Goal: Information Seeking & Learning: Understand process/instructions

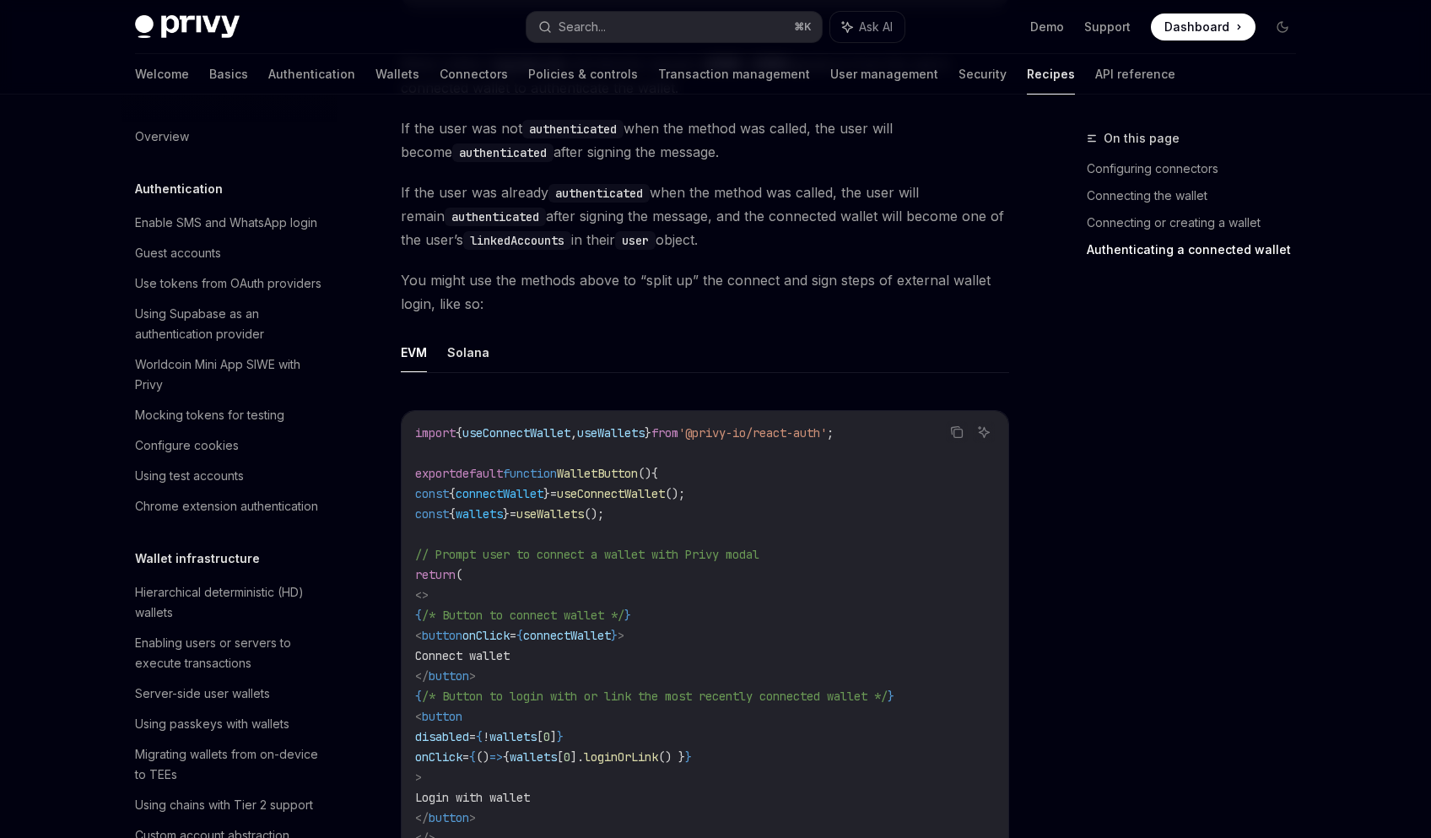
scroll to position [2176, 0]
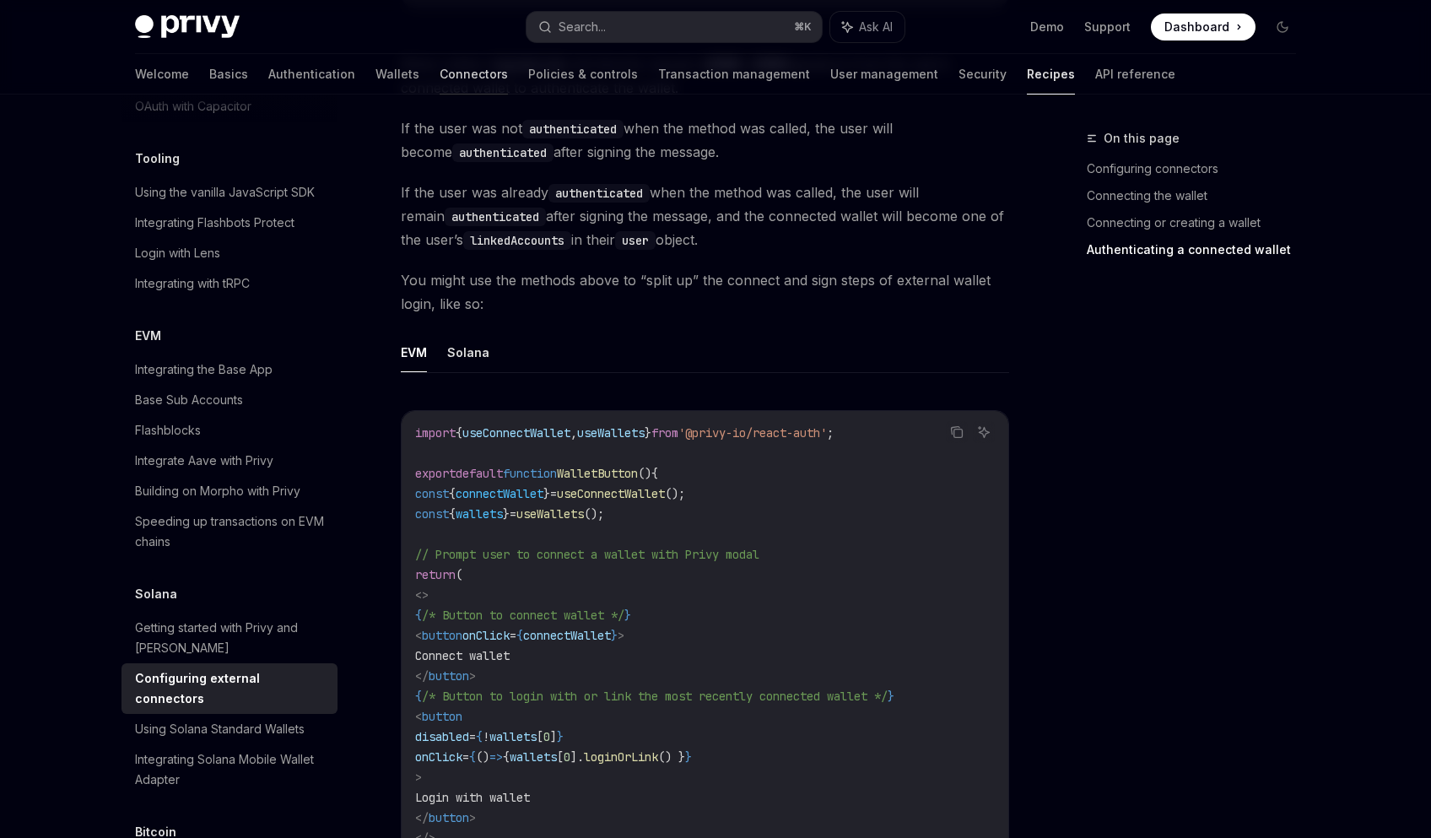
click at [440, 76] on link "Connectors" at bounding box center [474, 74] width 68 height 40
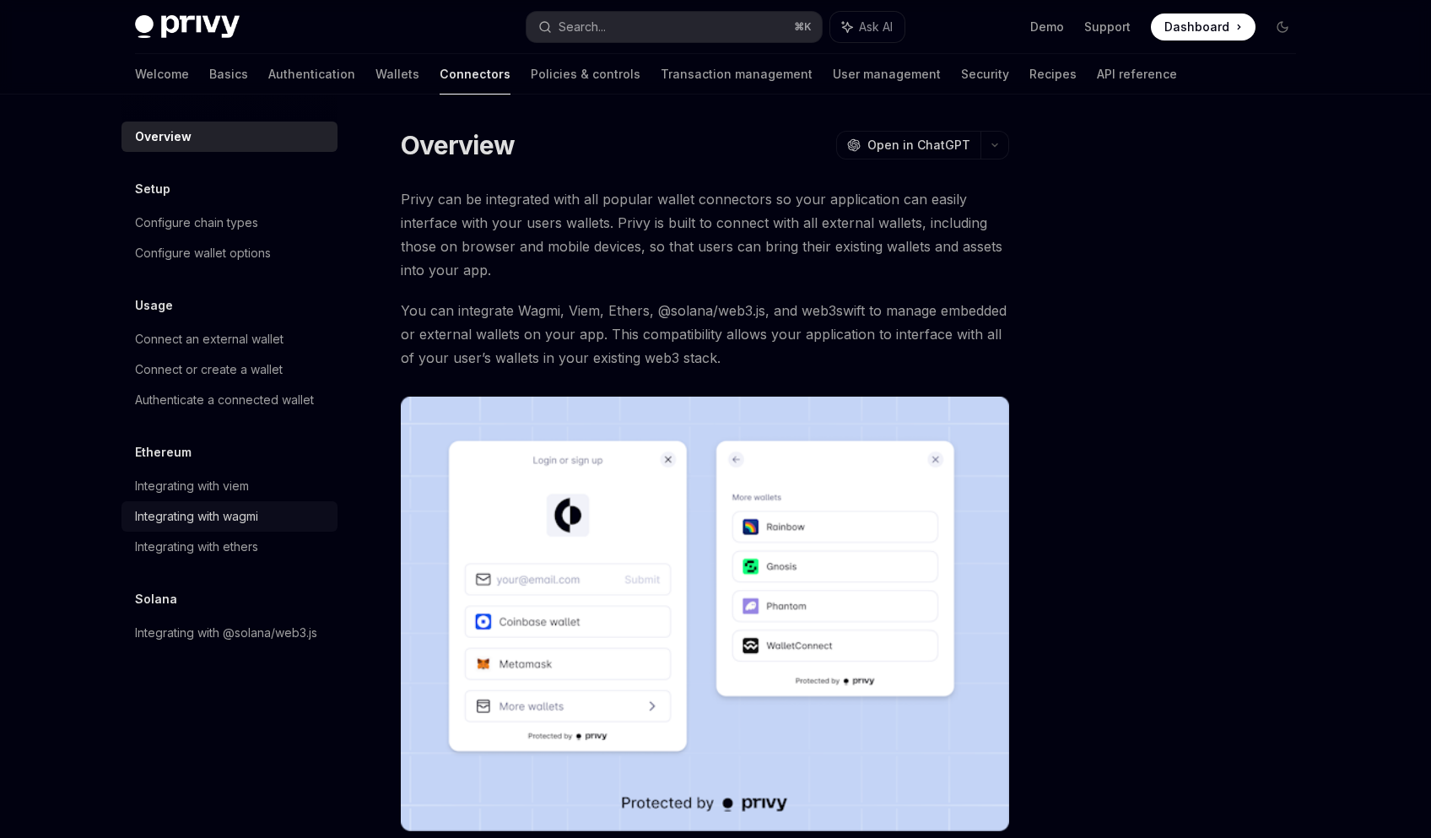
click at [266, 514] on div "Integrating with wagmi" at bounding box center [231, 516] width 192 height 20
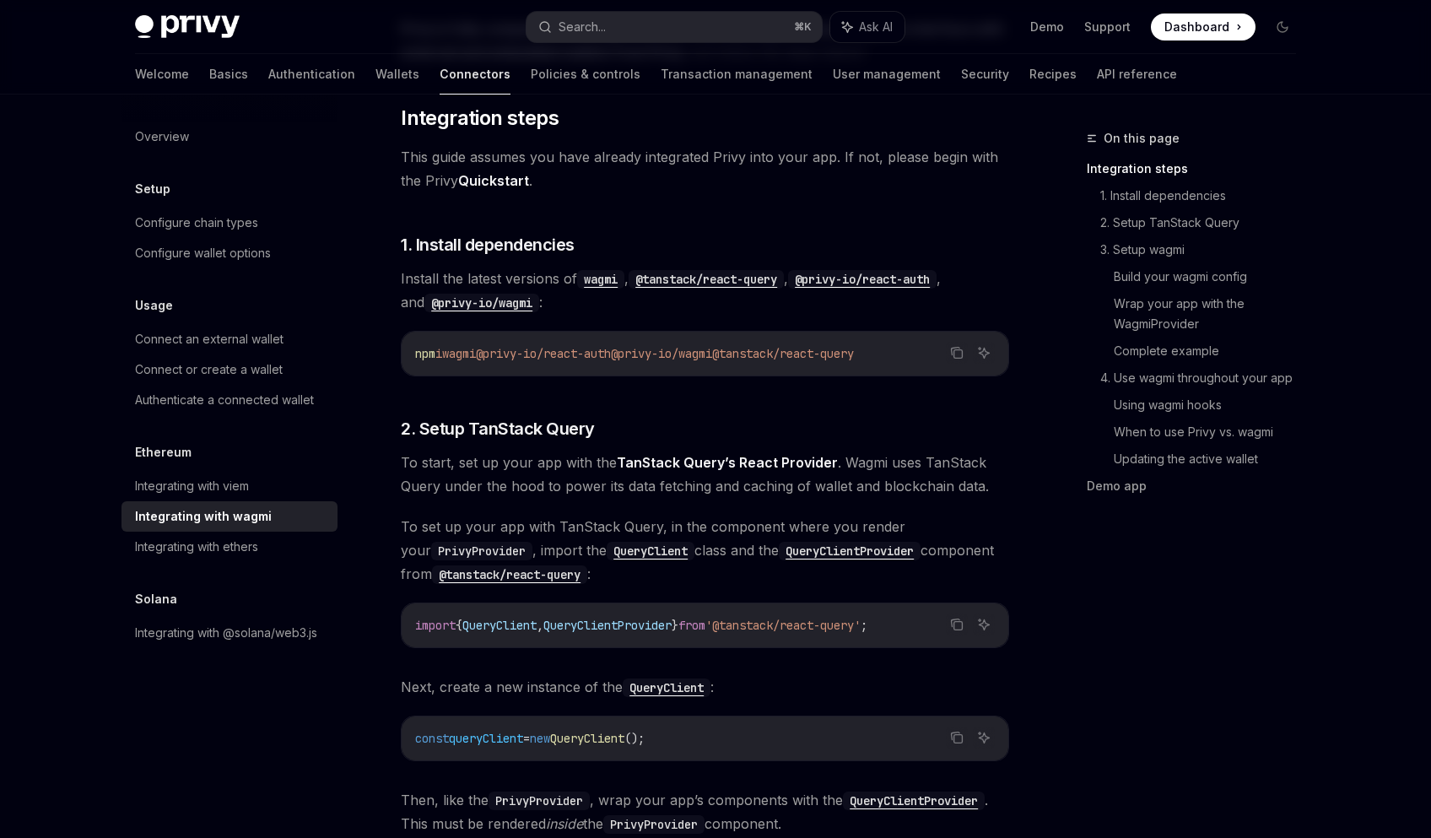
scroll to position [369, 0]
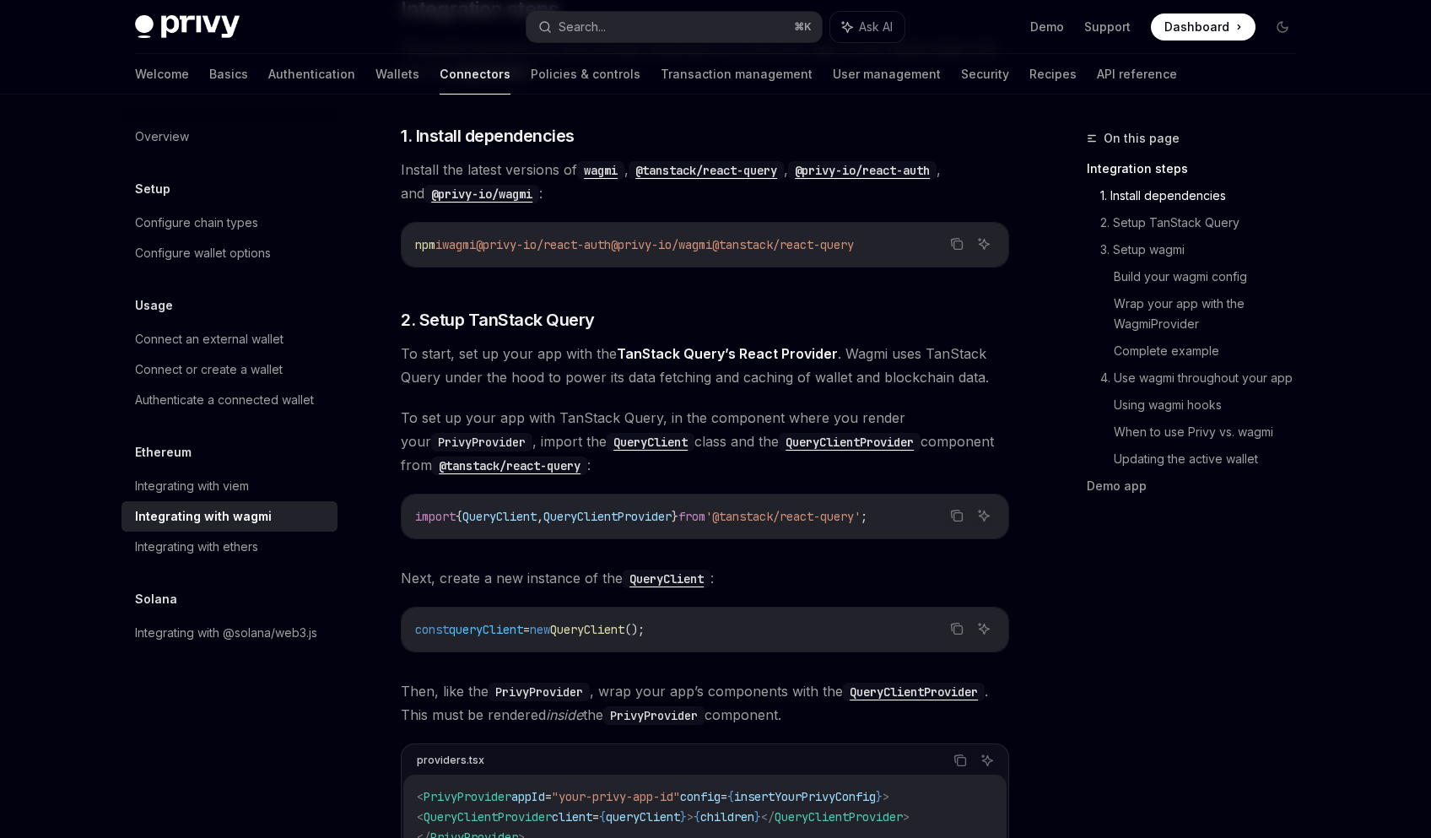
click at [712, 248] on span "@privy-io/wagmi" at bounding box center [661, 244] width 101 height 15
copy span "wagmi"
click at [835, 251] on span "@tanstack/react-query" at bounding box center [783, 244] width 142 height 15
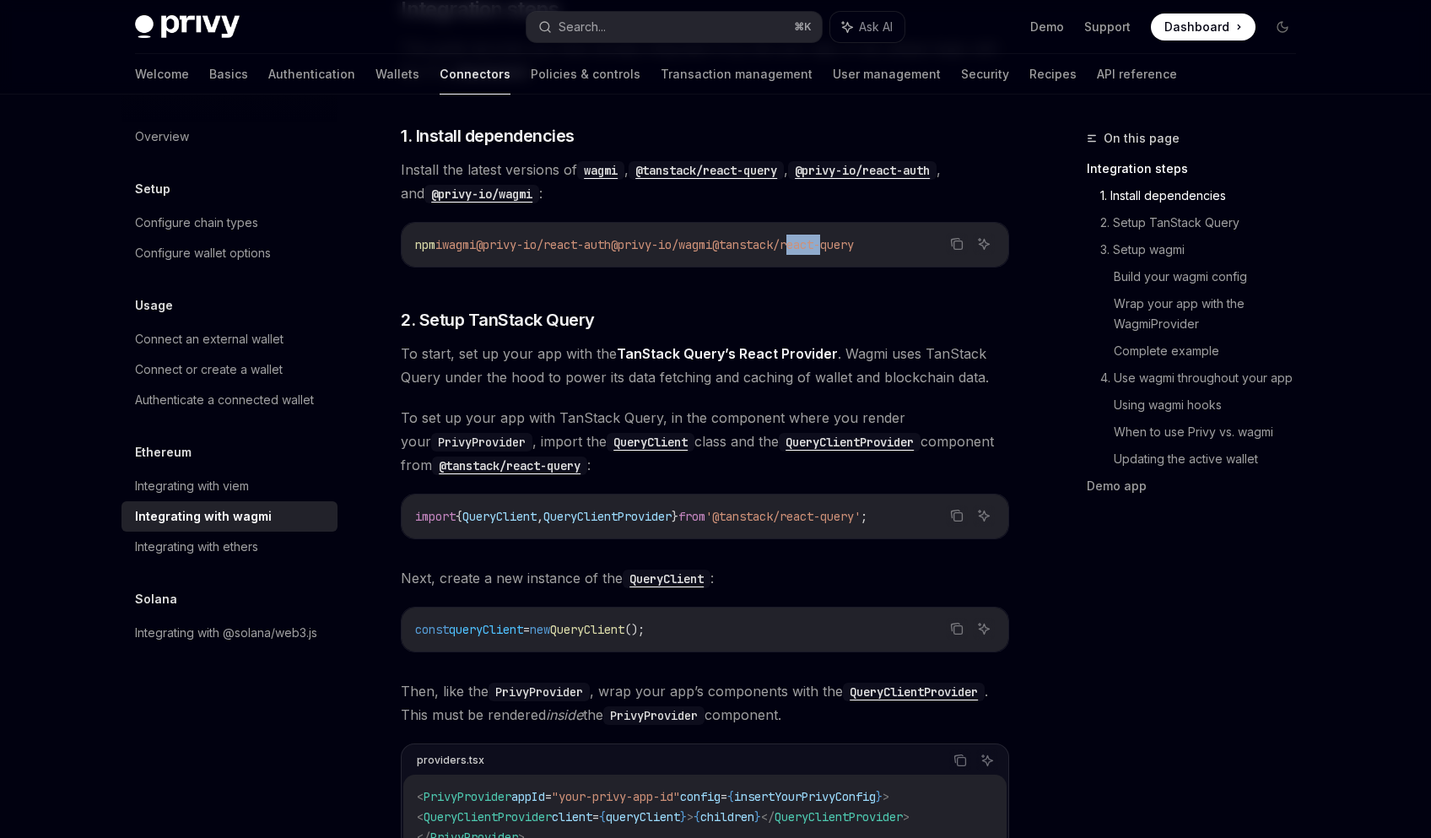
click at [835, 251] on span "@tanstack/react-query" at bounding box center [783, 244] width 142 height 15
copy span "react"
click at [806, 247] on span "@tanstack/react-query" at bounding box center [783, 244] width 142 height 15
copy span "tanstack"
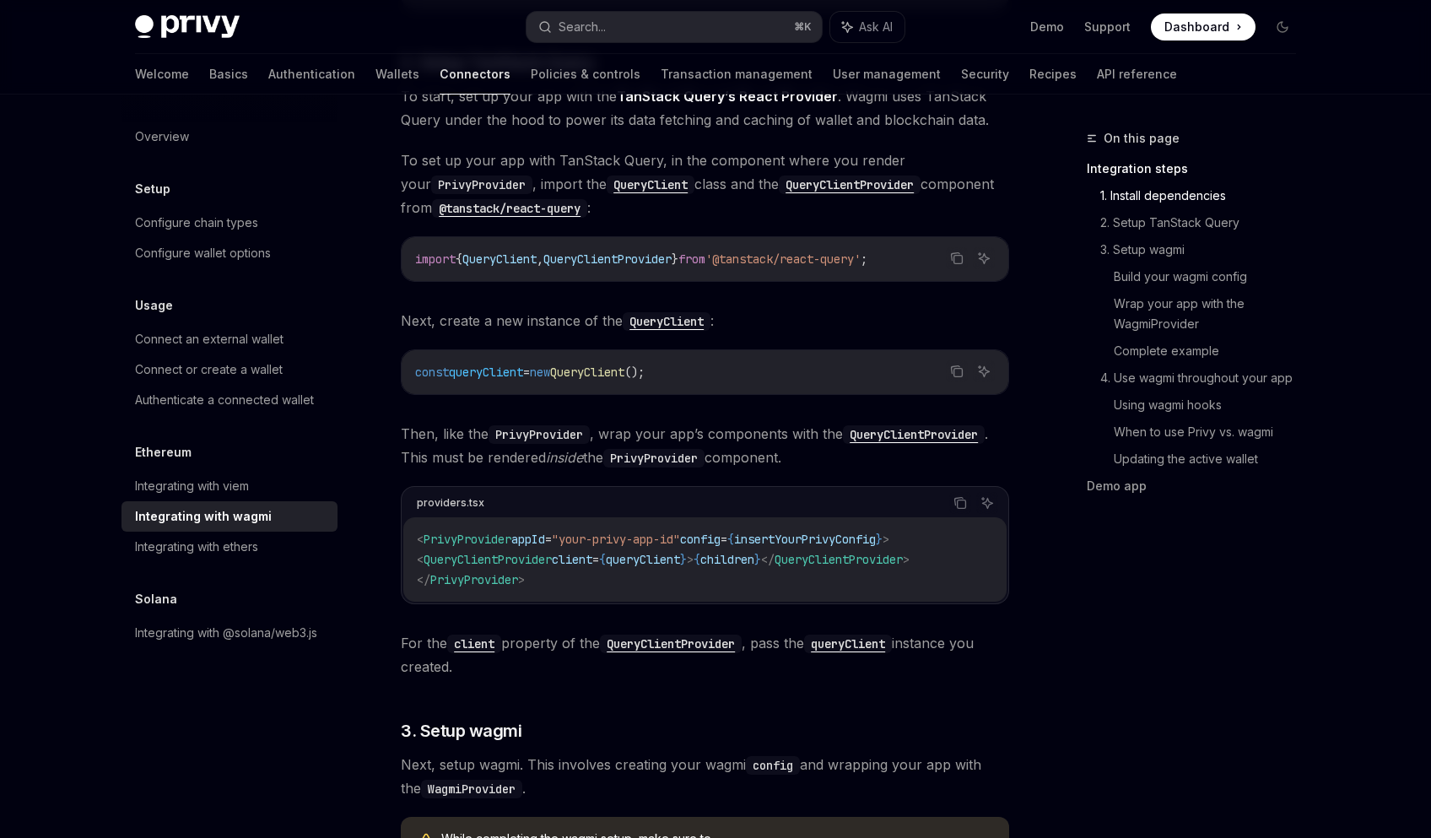
scroll to position [653, 0]
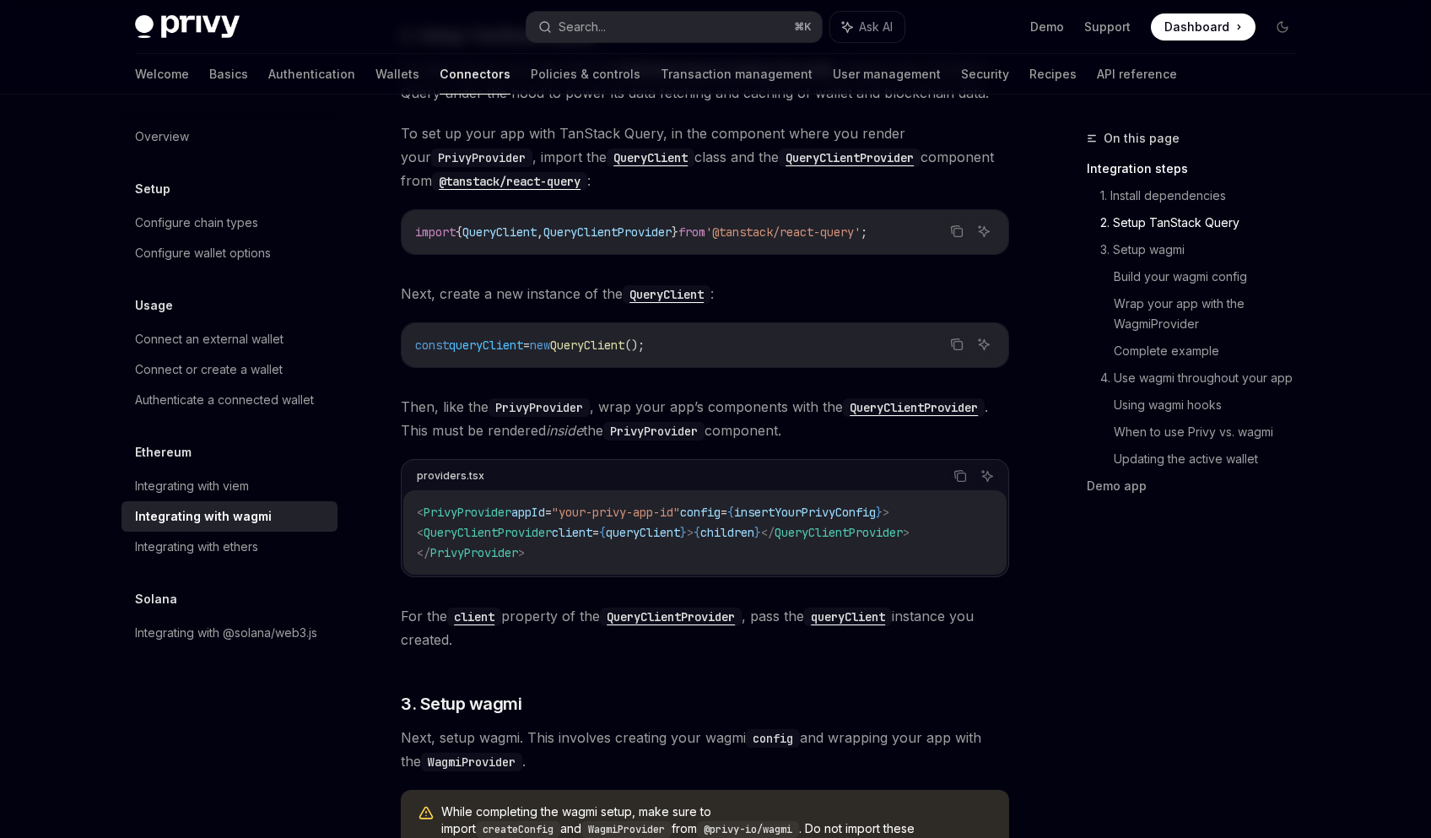
click at [486, 537] on span "QueryClientProvider" at bounding box center [487, 532] width 128 height 15
copy span "QueryClientProvider"
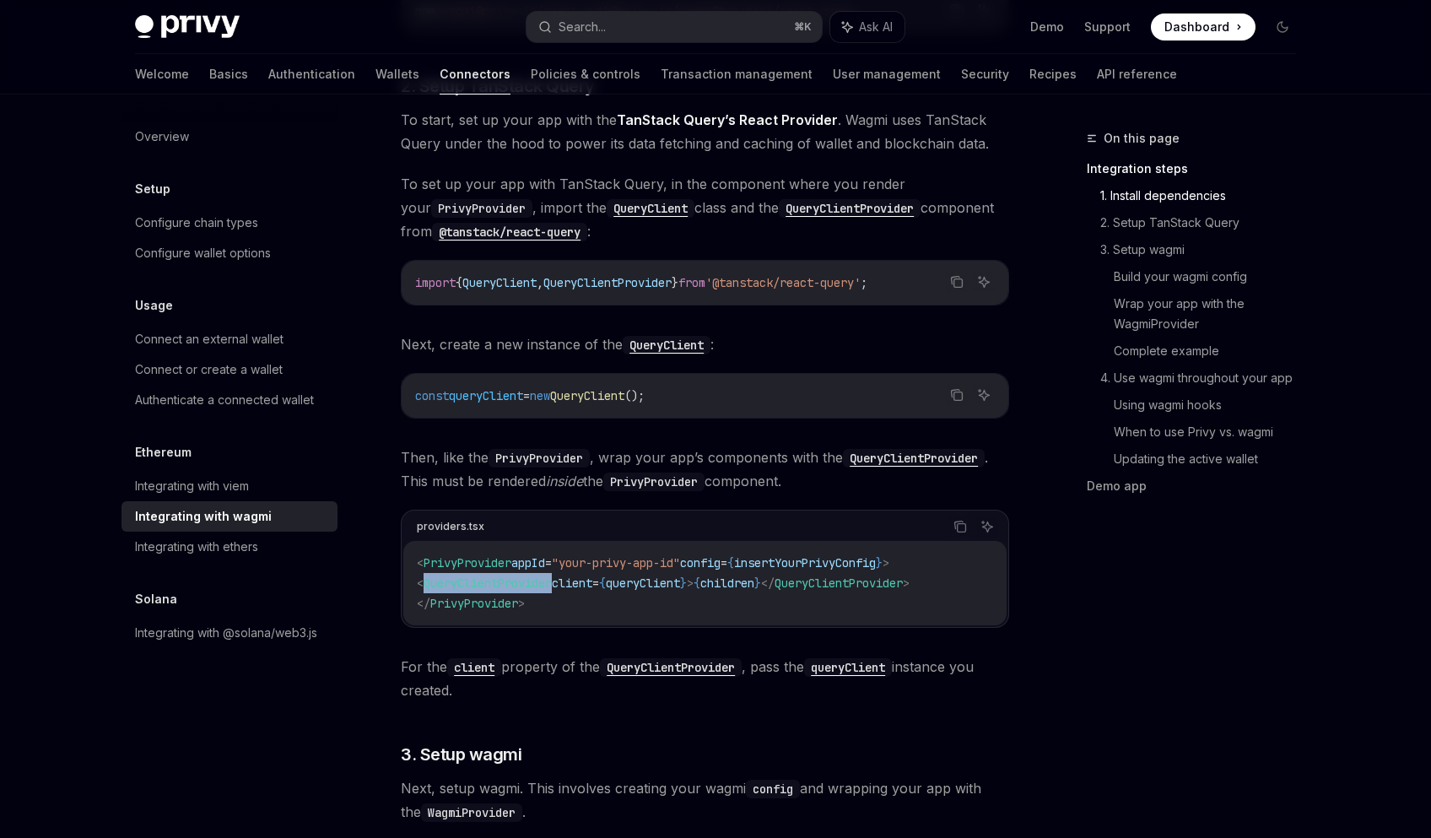
scroll to position [253, 0]
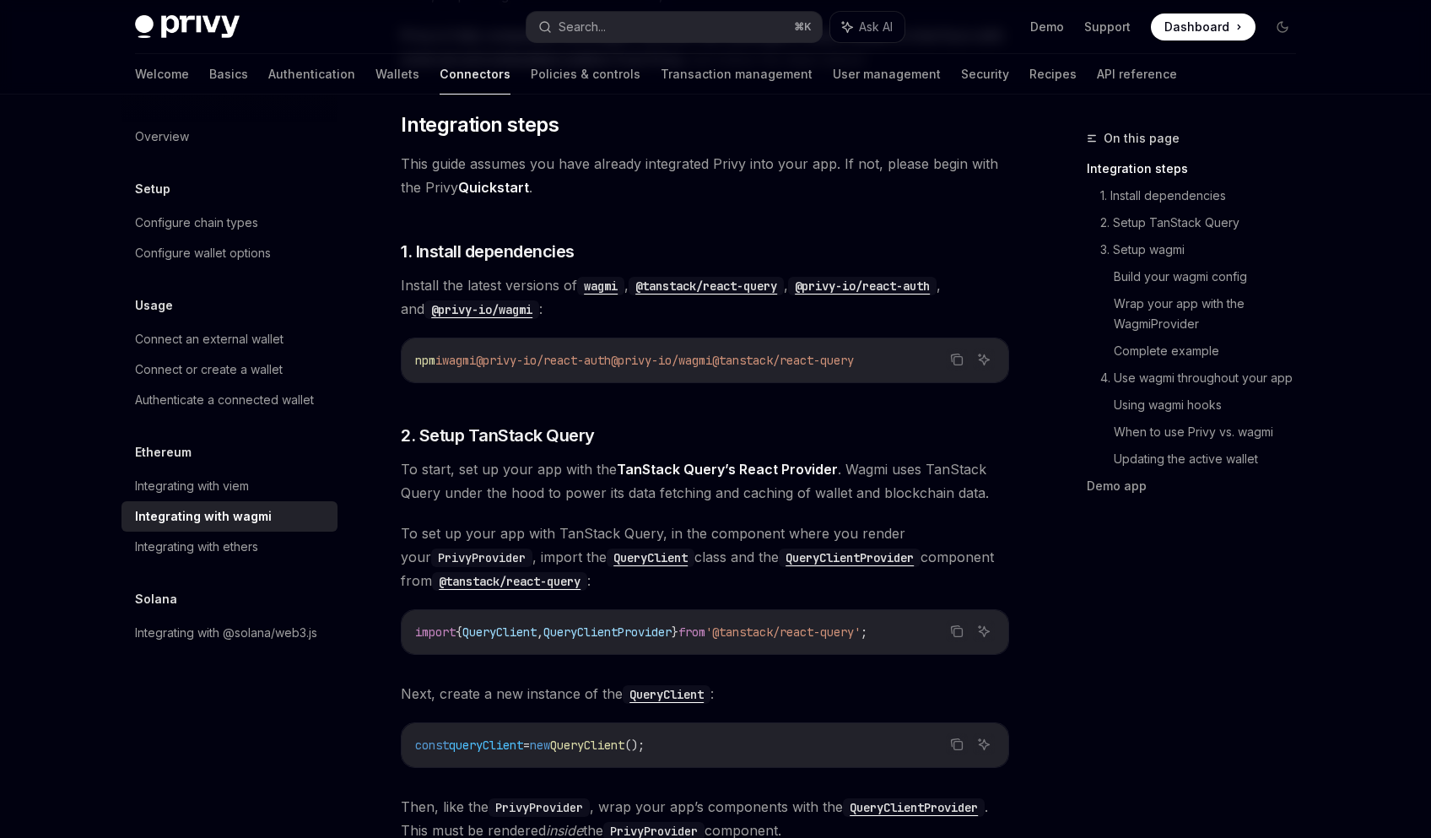
drag, startPoint x: 650, startPoint y: 362, endPoint x: 756, endPoint y: 362, distance: 106.3
click at [756, 362] on span "npm i wagmi @privy-io/react-auth @privy-io/wagmi @tanstack/react-query" at bounding box center [634, 360] width 439 height 15
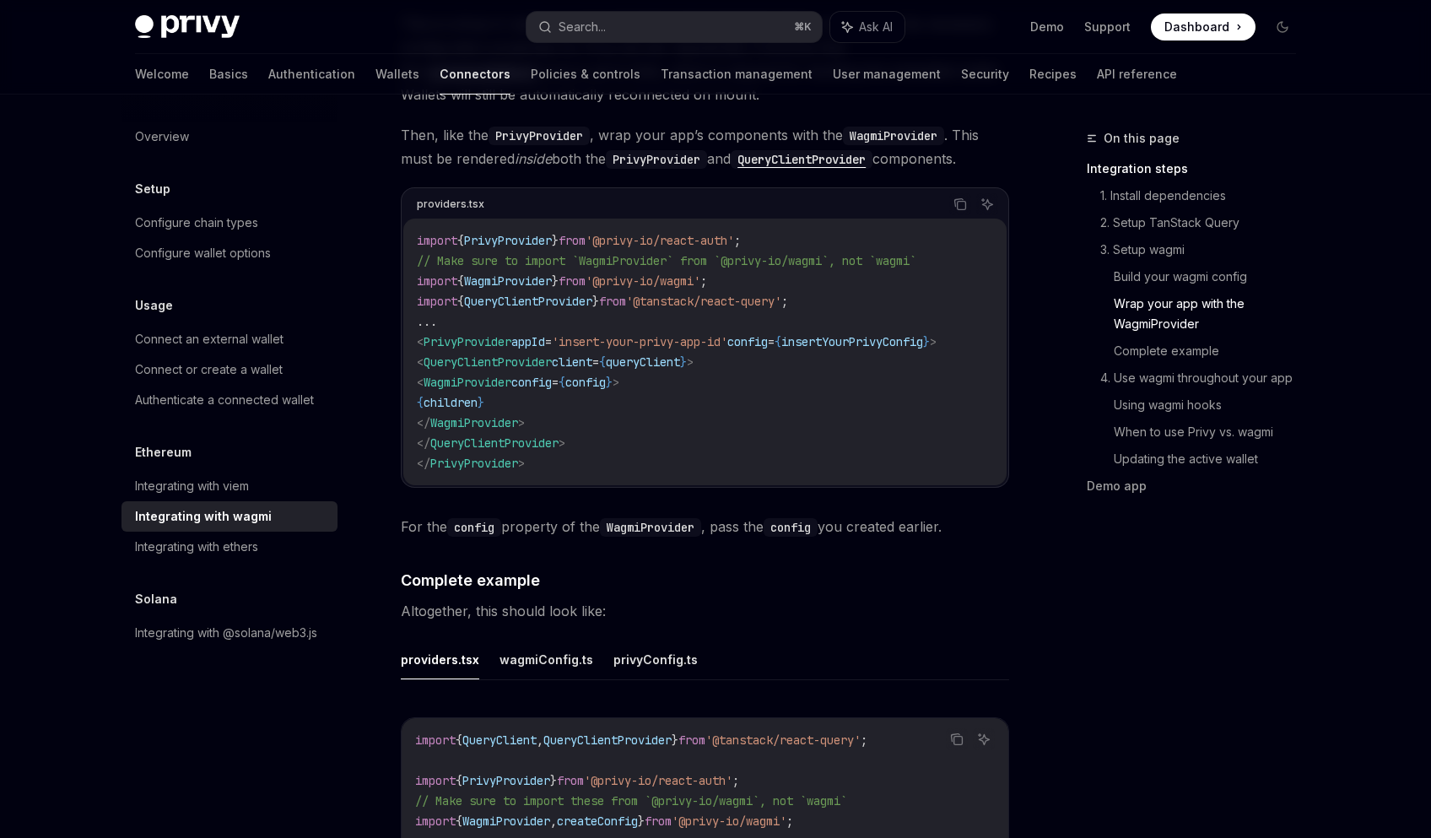
scroll to position [2779, 0]
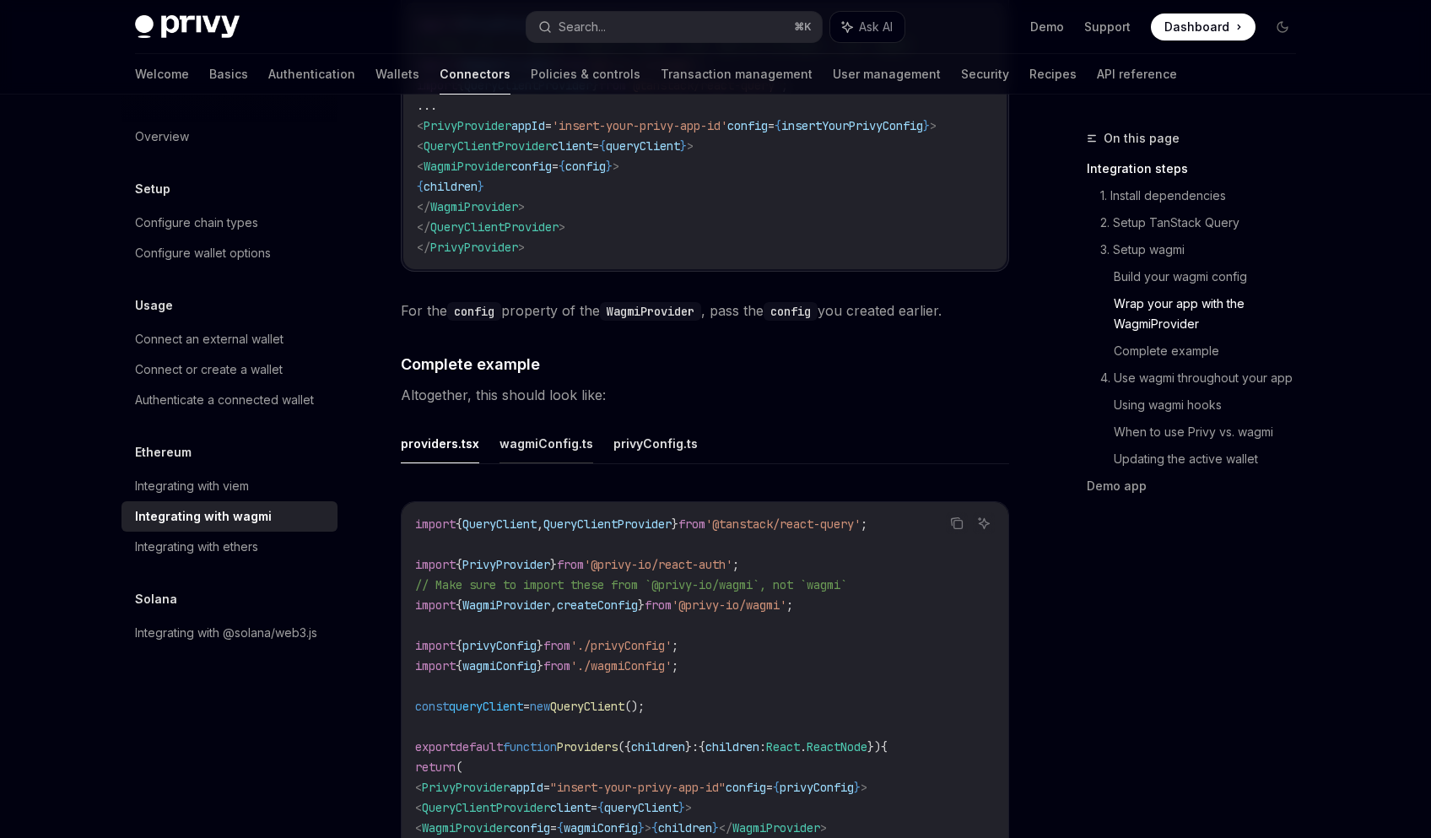
click at [531, 434] on button "wagmiConfig.ts" at bounding box center [546, 443] width 94 height 40
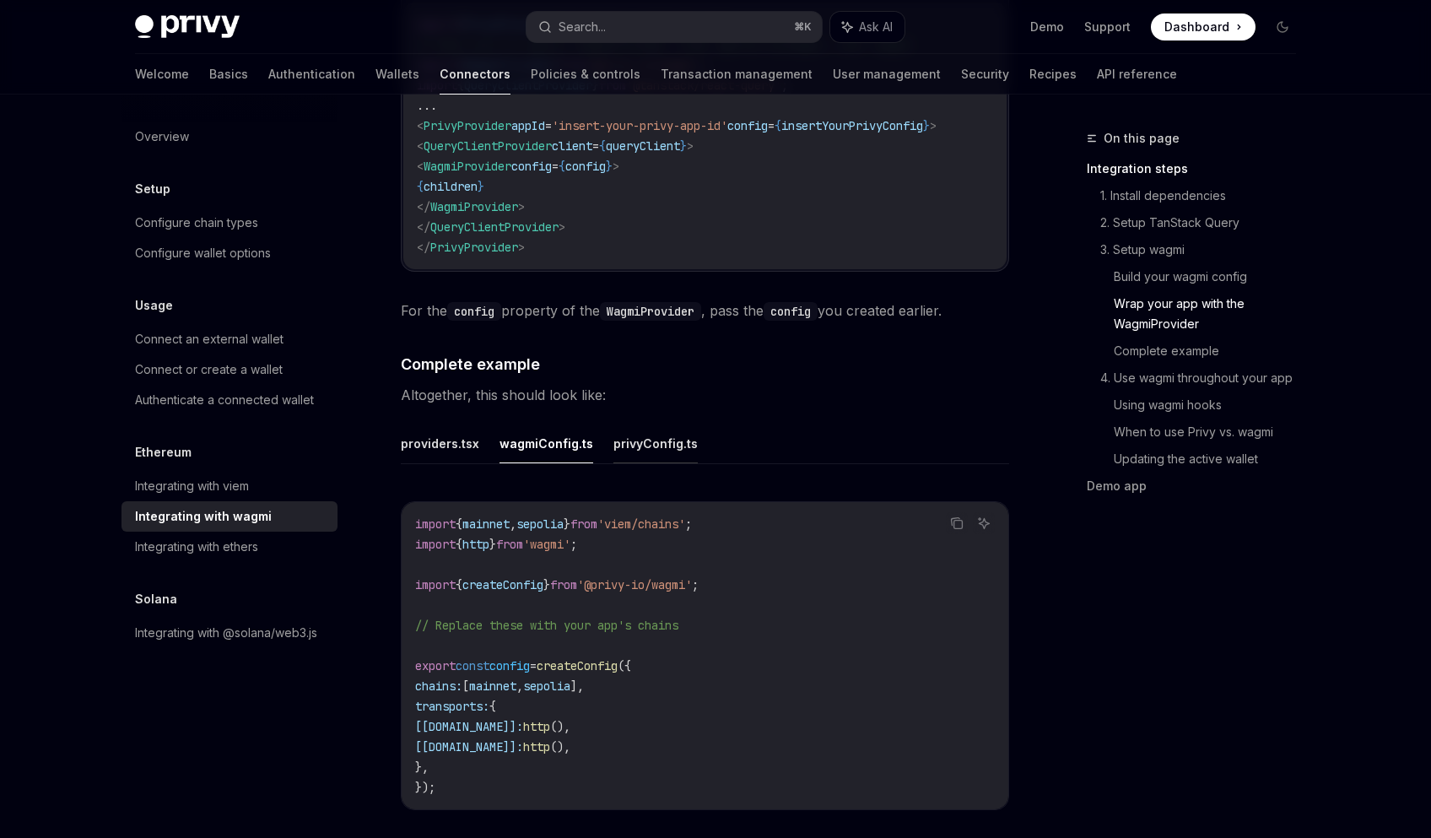
click at [651, 441] on button "privyConfig.ts" at bounding box center [655, 443] width 84 height 40
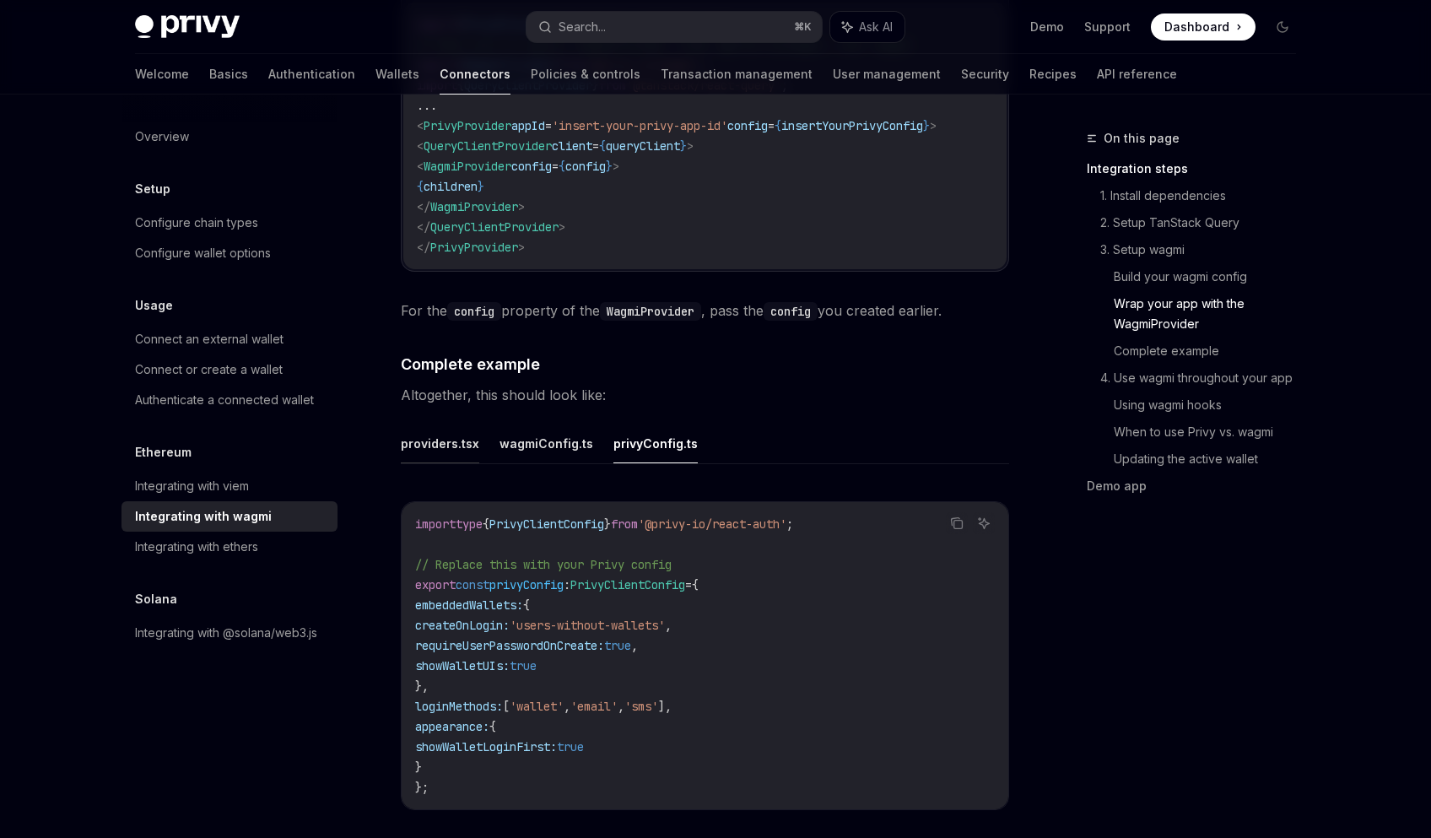
click at [455, 438] on button "providers.tsx" at bounding box center [440, 443] width 78 height 40
type textarea "*"
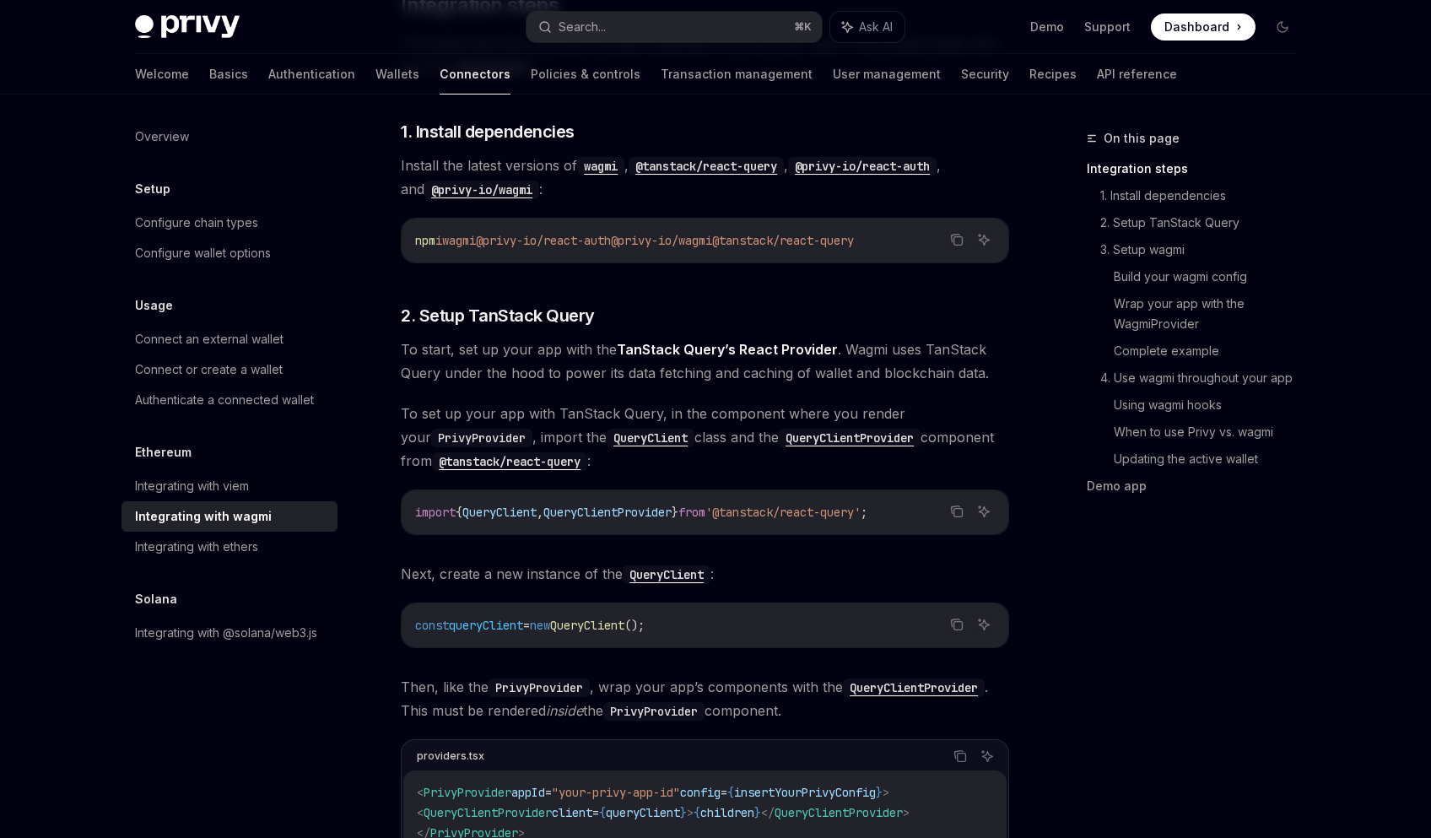
scroll to position [346, 0]
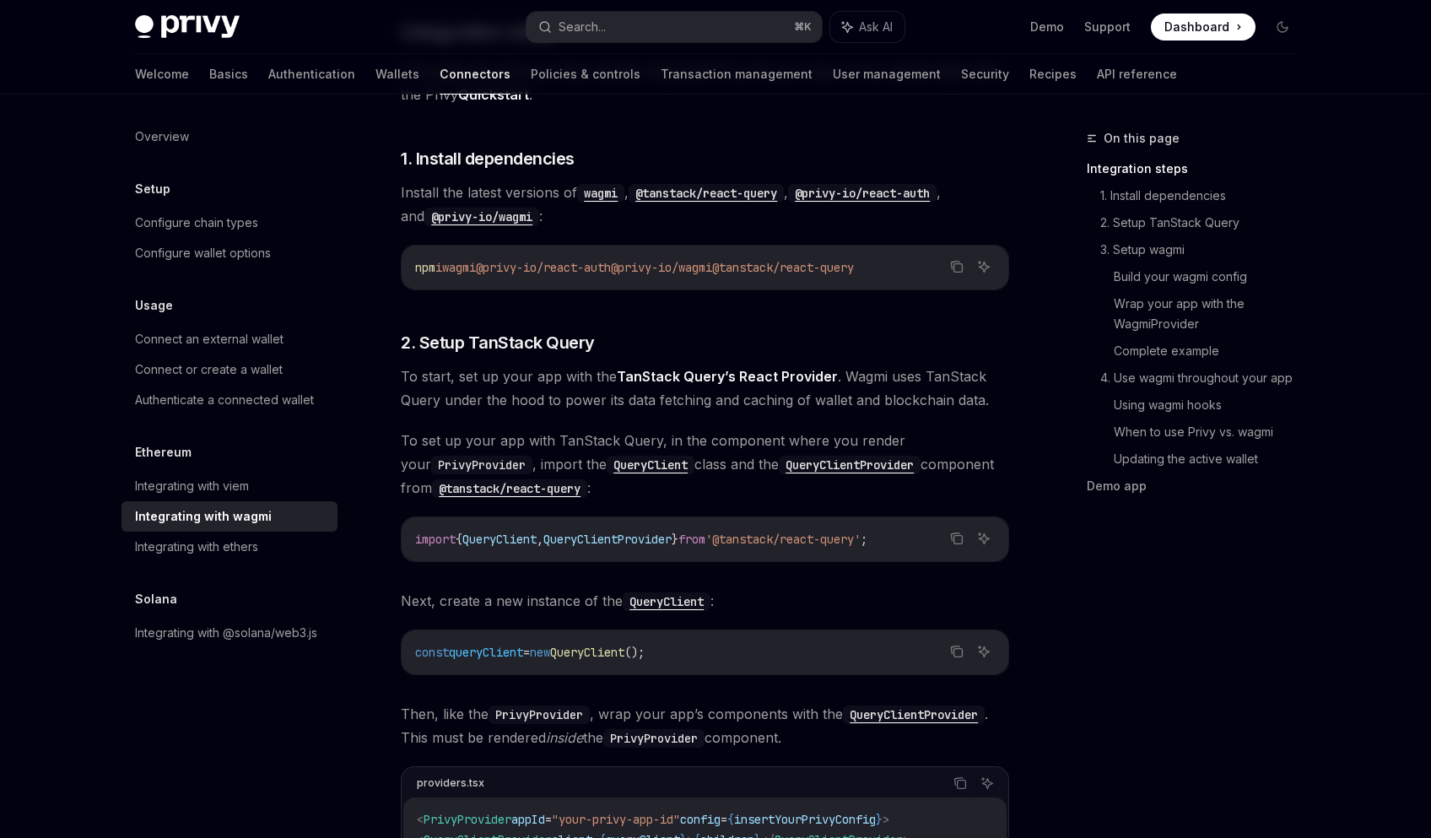
drag, startPoint x: 643, startPoint y: 267, endPoint x: 753, endPoint y: 267, distance: 110.5
click at [712, 267] on span "@privy-io/wagmi" at bounding box center [661, 267] width 101 height 15
copy span "@privy-io/wagmi"
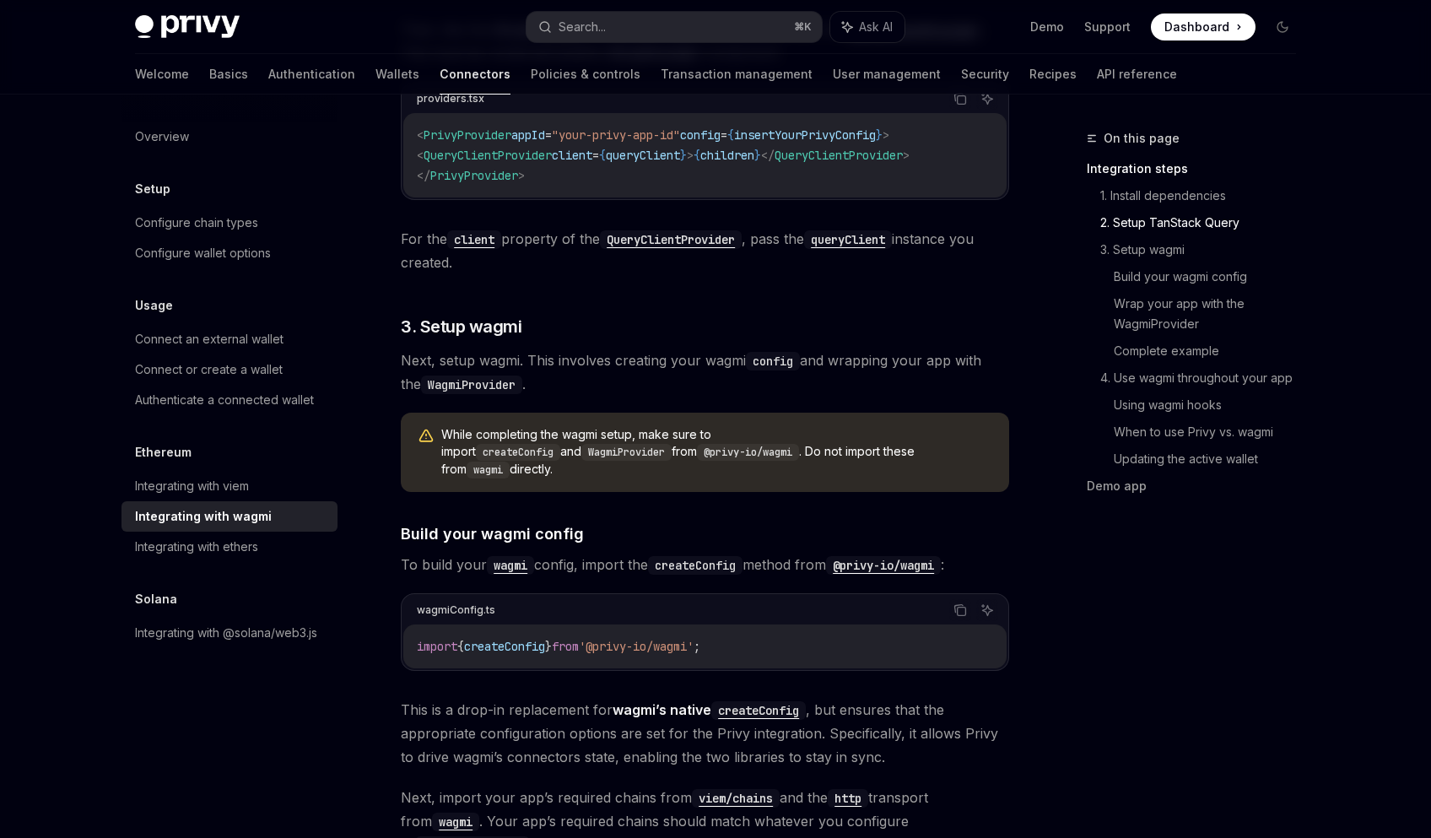
scroll to position [1384, 0]
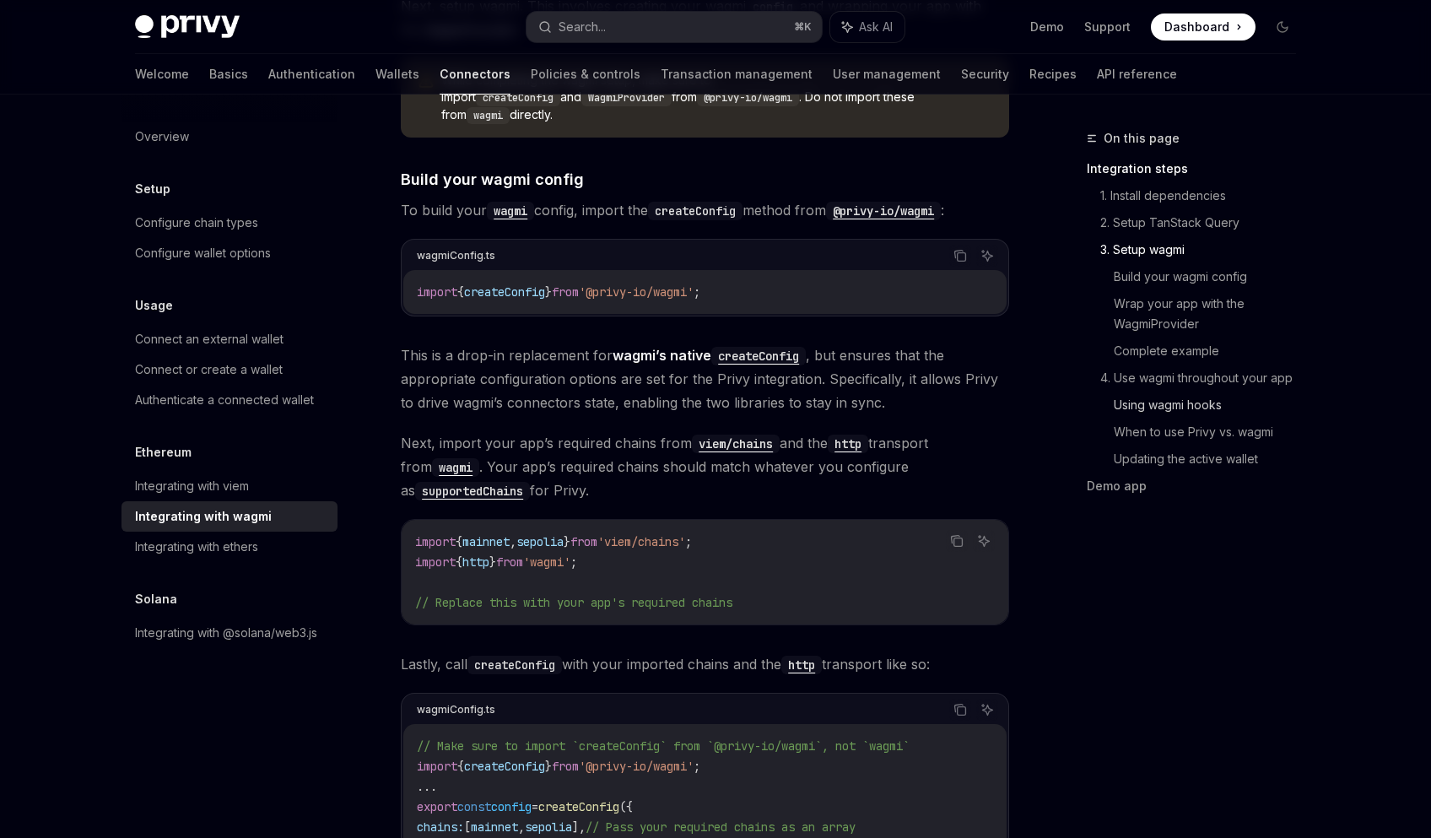
click at [1218, 411] on link "Using wagmi hooks" at bounding box center [1212, 404] width 196 height 27
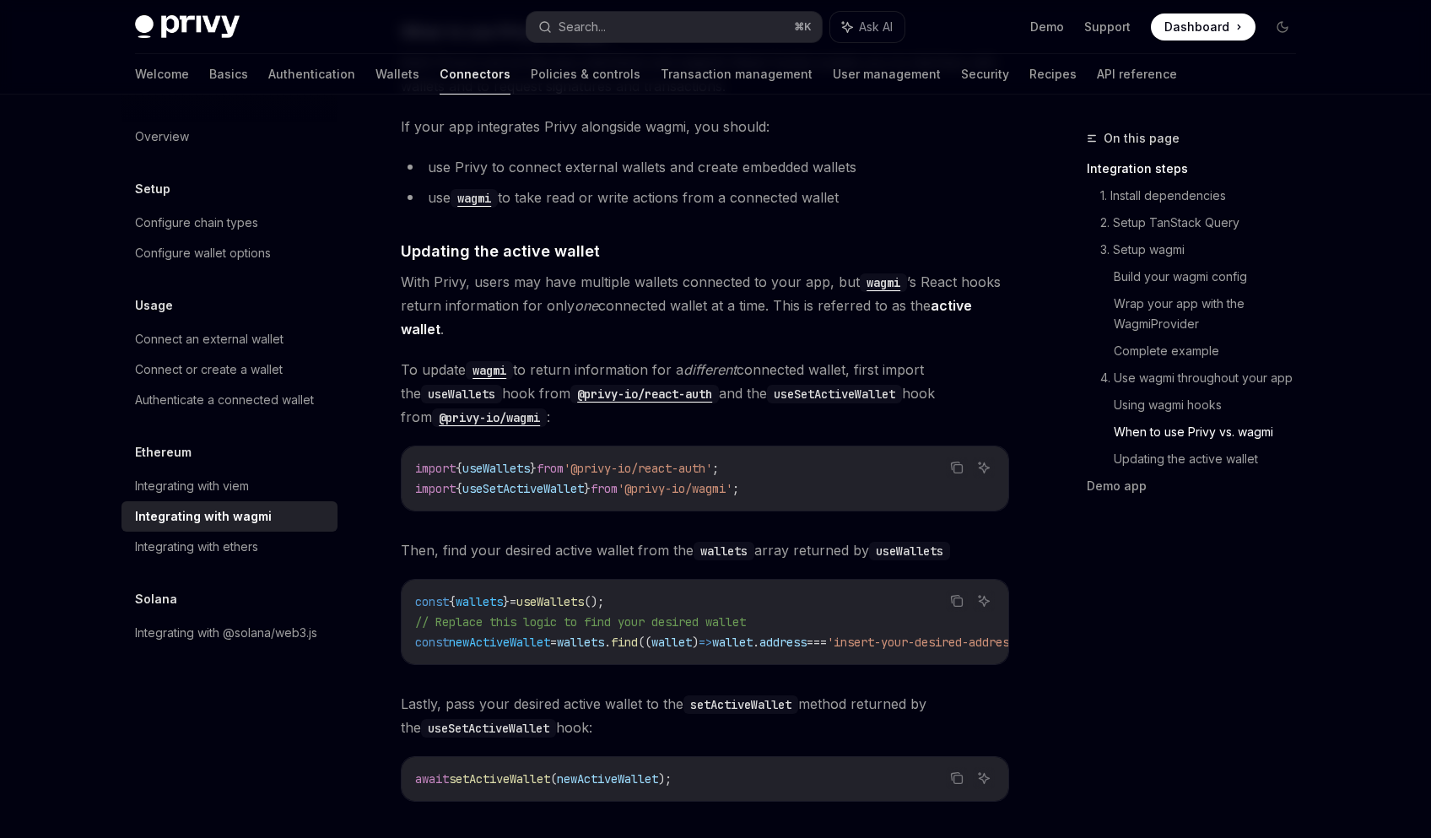
scroll to position [4376, 0]
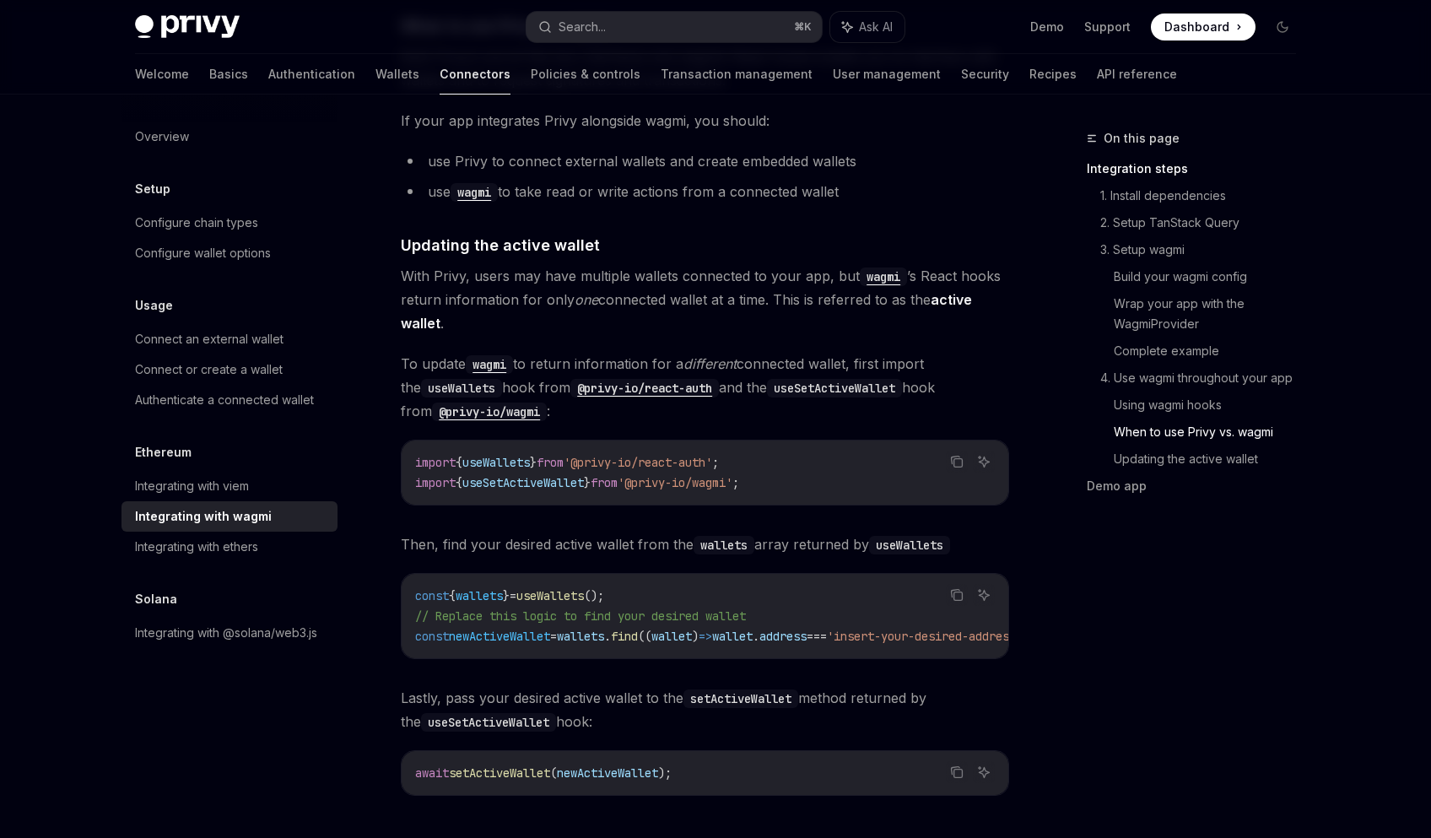
click at [856, 653] on div "Copy Ask AI const { wallets } = useWallets (); // Replace this logic to find yo…" at bounding box center [705, 616] width 608 height 86
drag, startPoint x: 856, startPoint y: 653, endPoint x: 940, endPoint y: 672, distance: 85.6
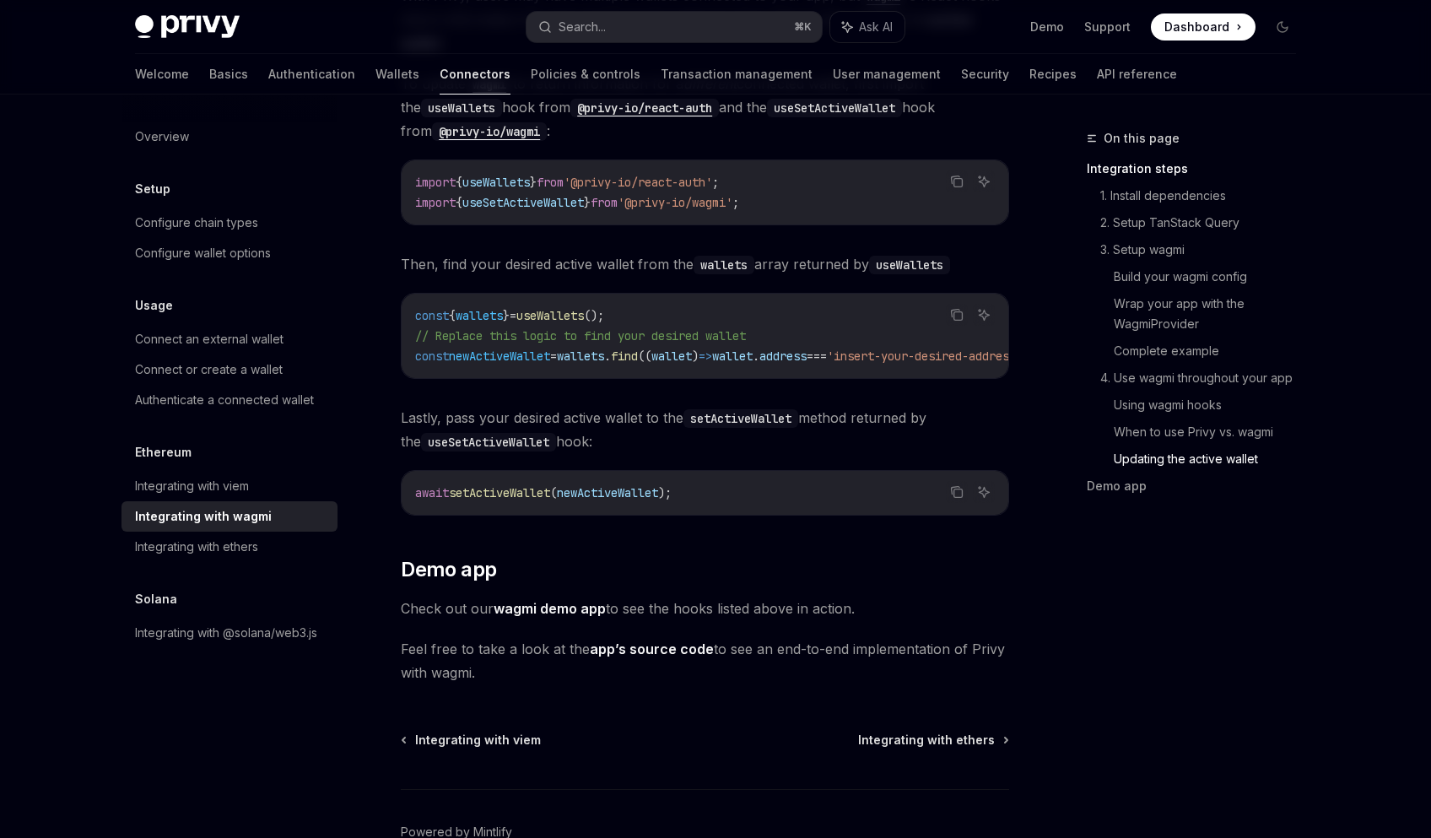
scroll to position [4657, 0]
click at [1180, 276] on link "Build your wagmi config" at bounding box center [1212, 276] width 196 height 27
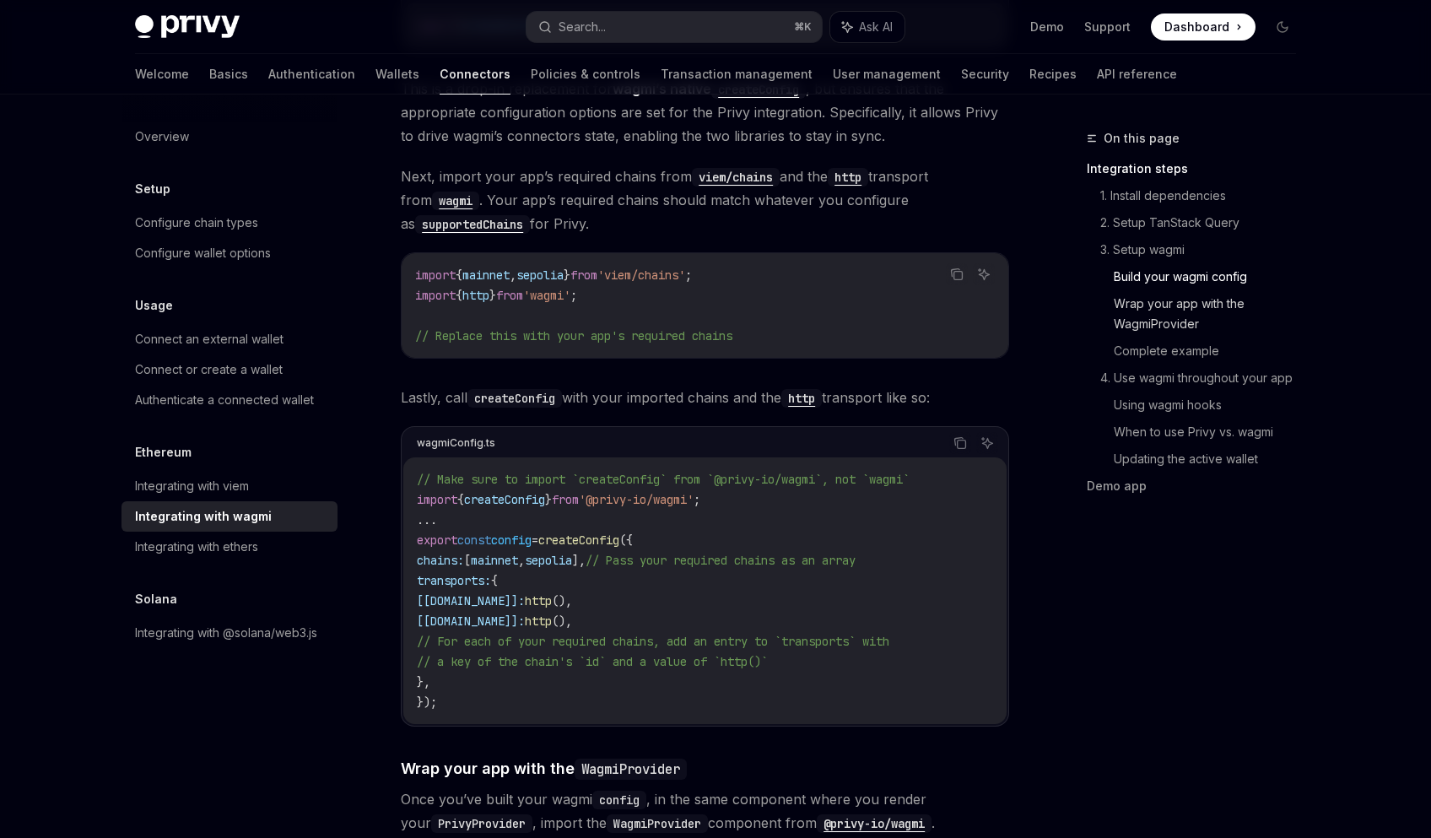
click at [1184, 299] on link "Wrap your app with the WagmiProvider" at bounding box center [1212, 313] width 196 height 47
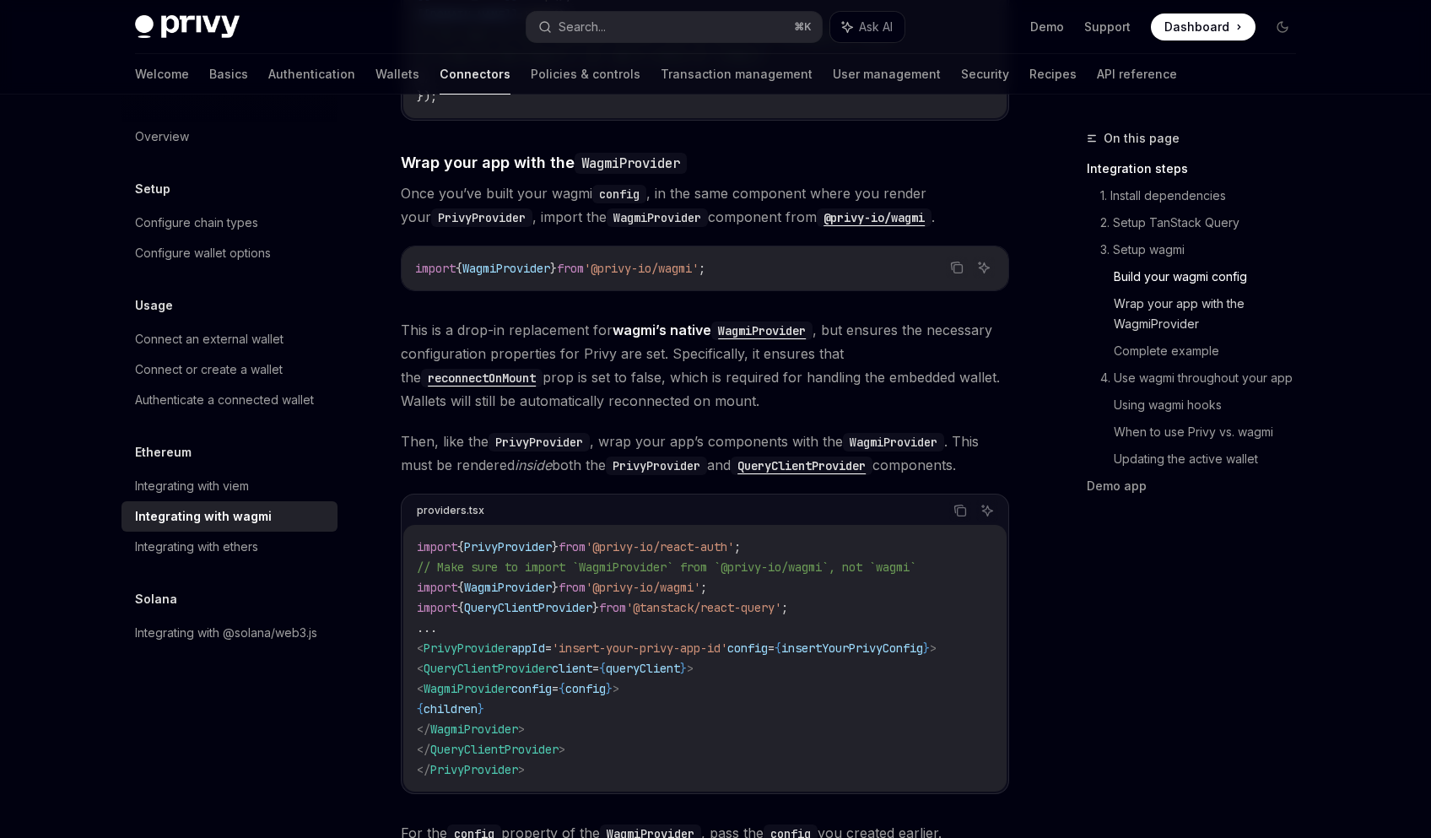
scroll to position [2262, 0]
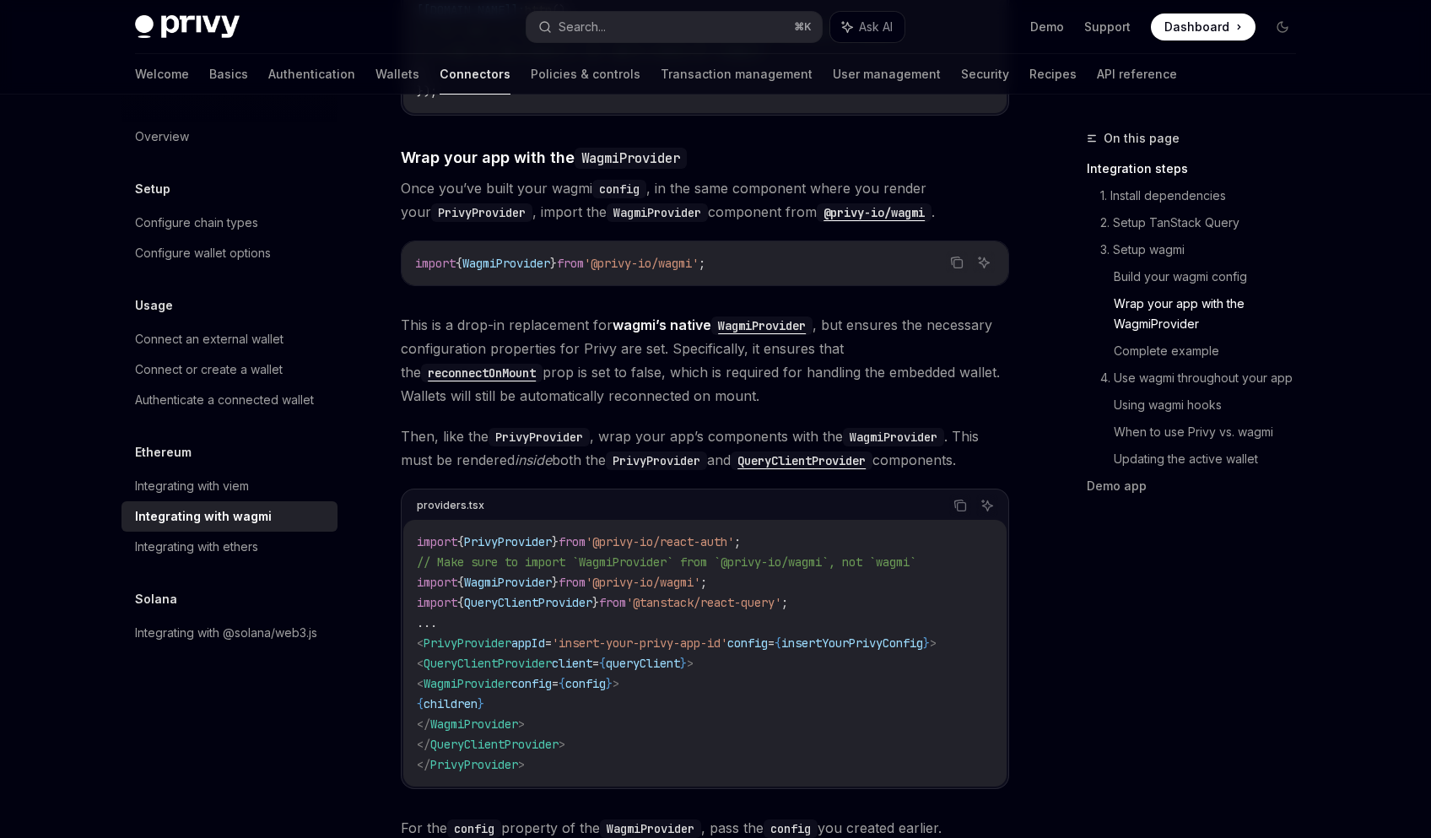
click at [519, 572] on code "import { PrivyProvider } from '@privy-io/react-auth' ; // Make sure to import `…" at bounding box center [705, 652] width 576 height 243
copy code "import { WagmiProvider } from '@privy-io/wagmi' ;"
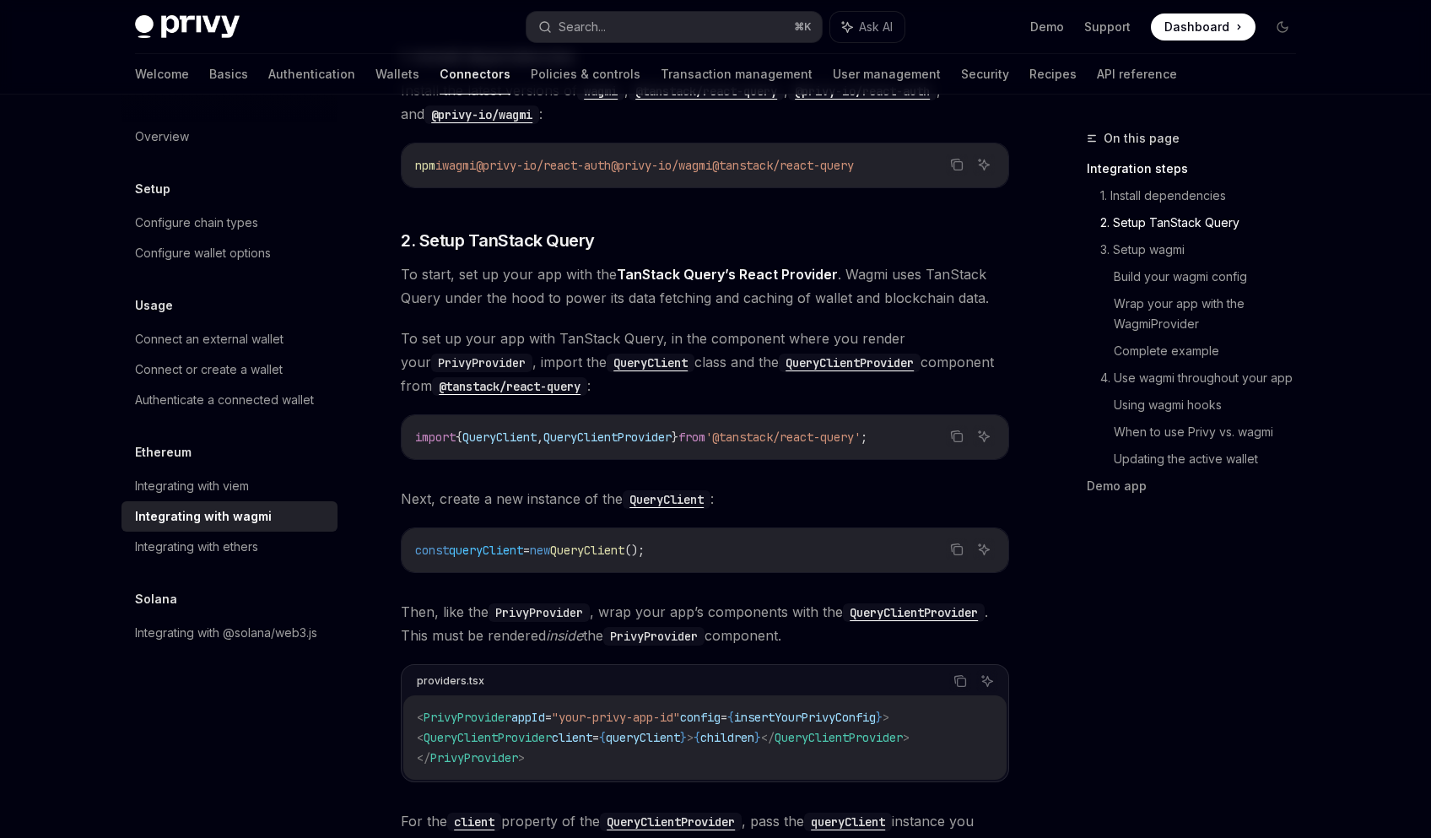
scroll to position [24, 0]
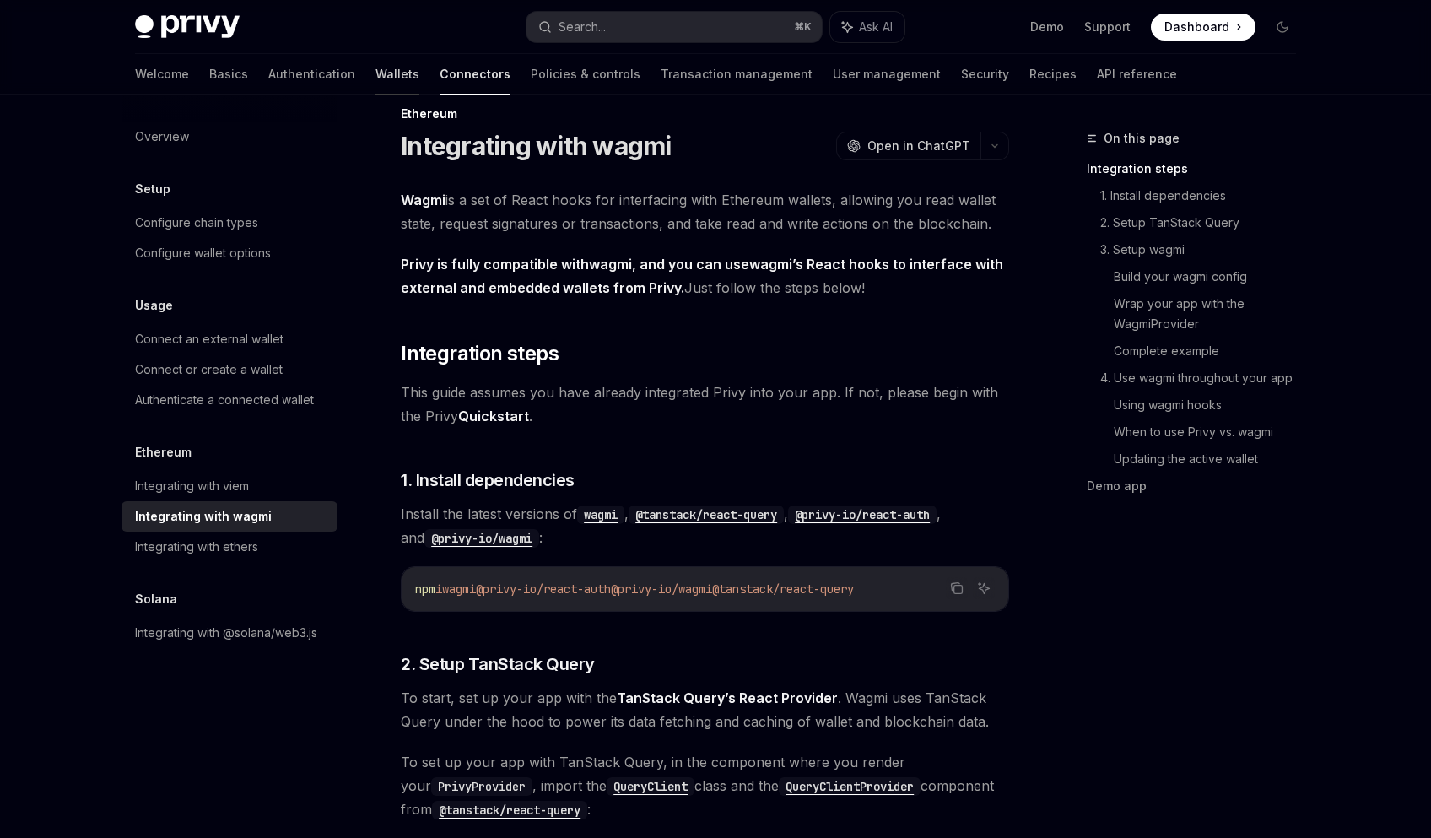
click at [375, 77] on link "Wallets" at bounding box center [397, 74] width 44 height 40
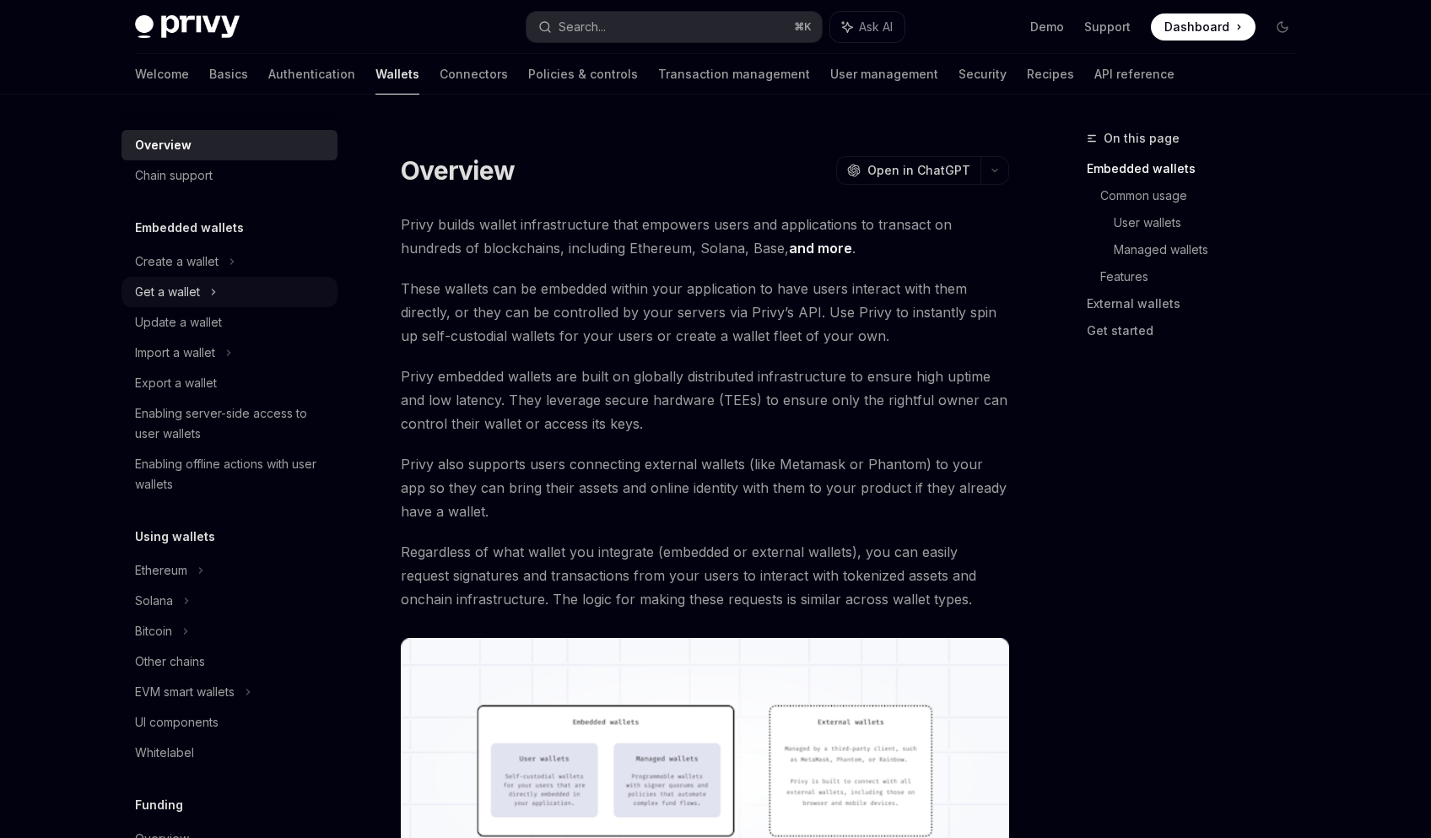
click at [208, 299] on div "Get a wallet" at bounding box center [229, 292] width 216 height 30
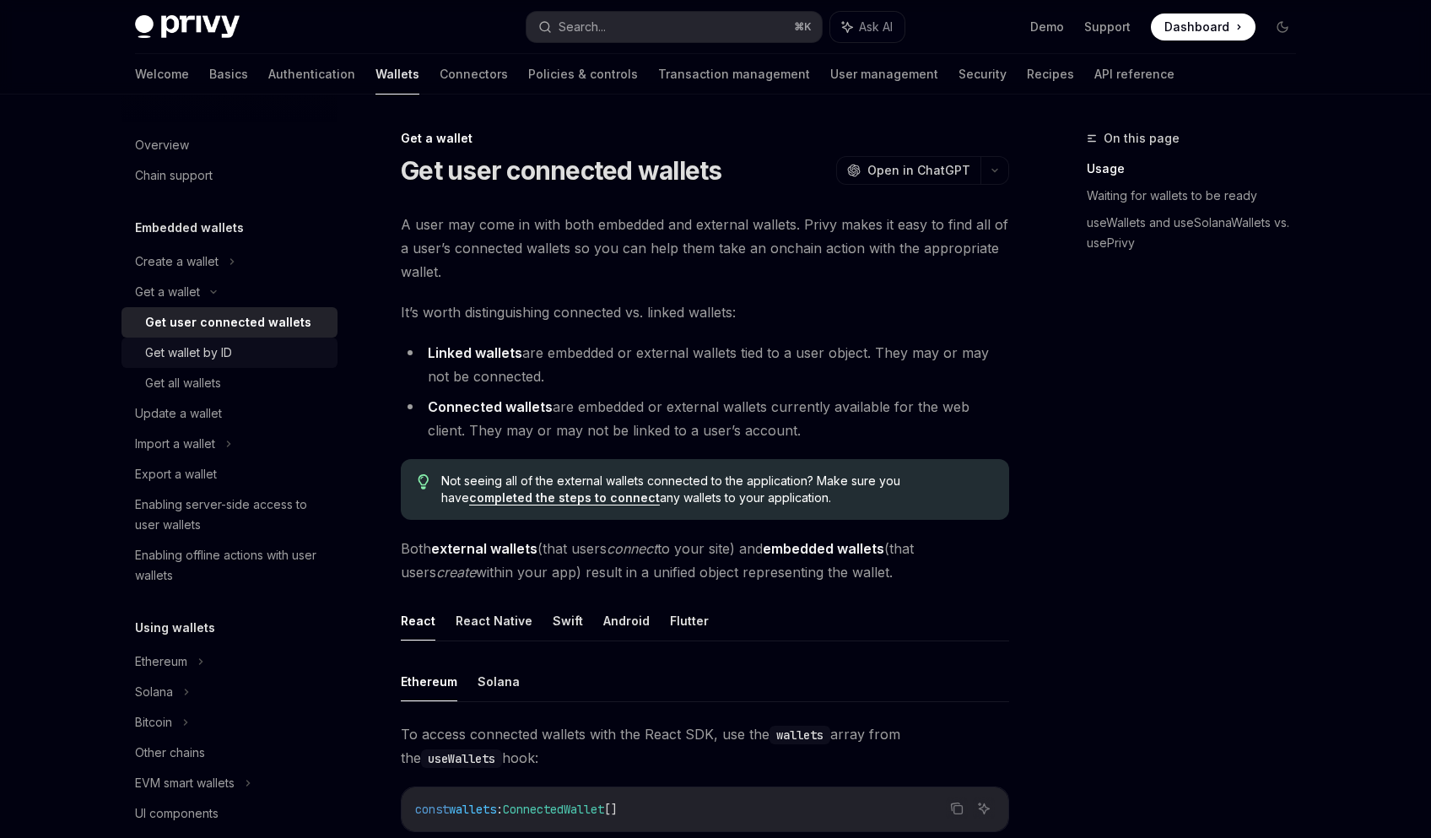
click at [253, 351] on div "Get wallet by ID" at bounding box center [236, 353] width 182 height 20
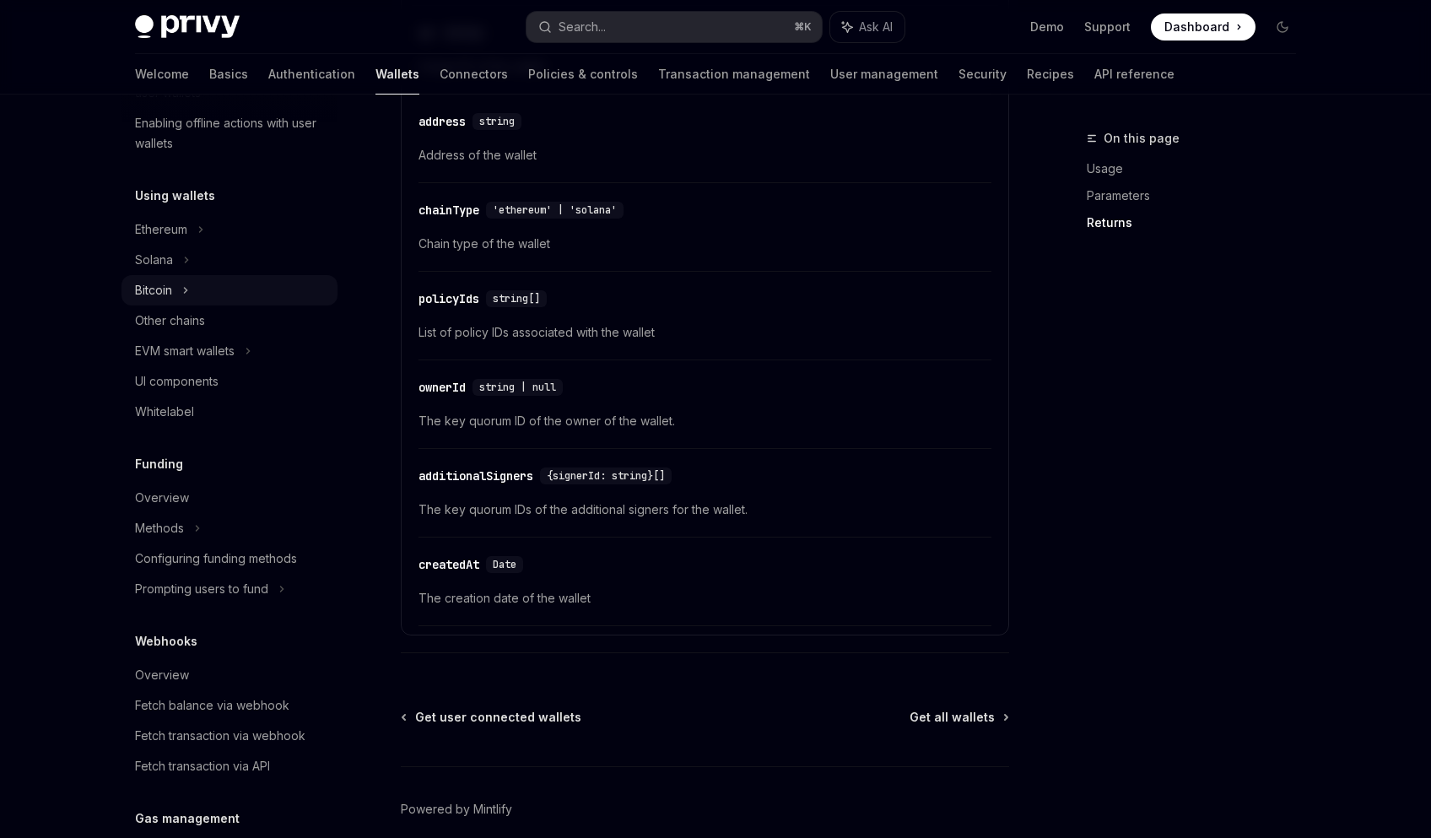
scroll to position [439, 0]
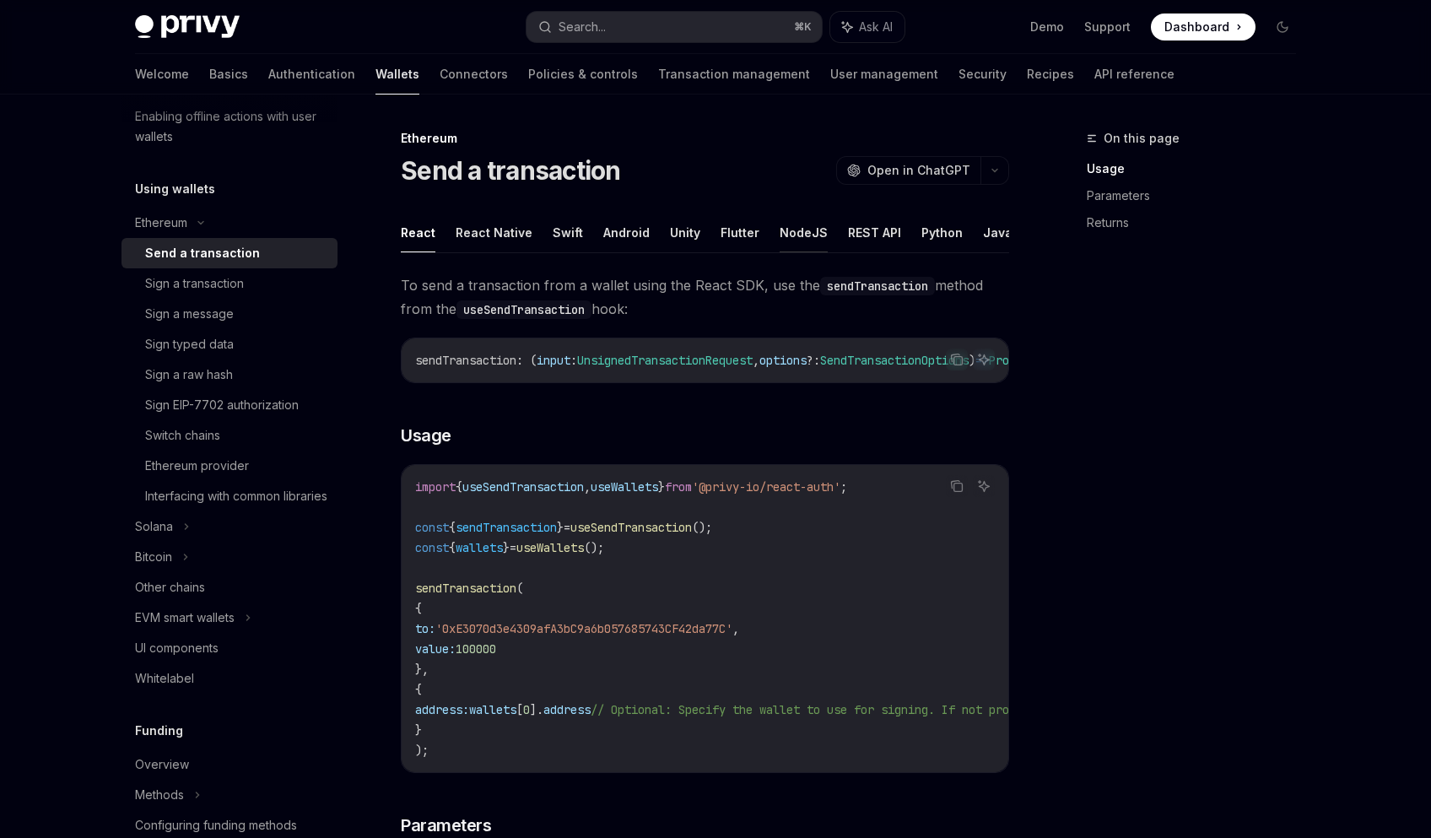
click at [794, 229] on button "NodeJS" at bounding box center [803, 233] width 48 height 40
type textarea "*"
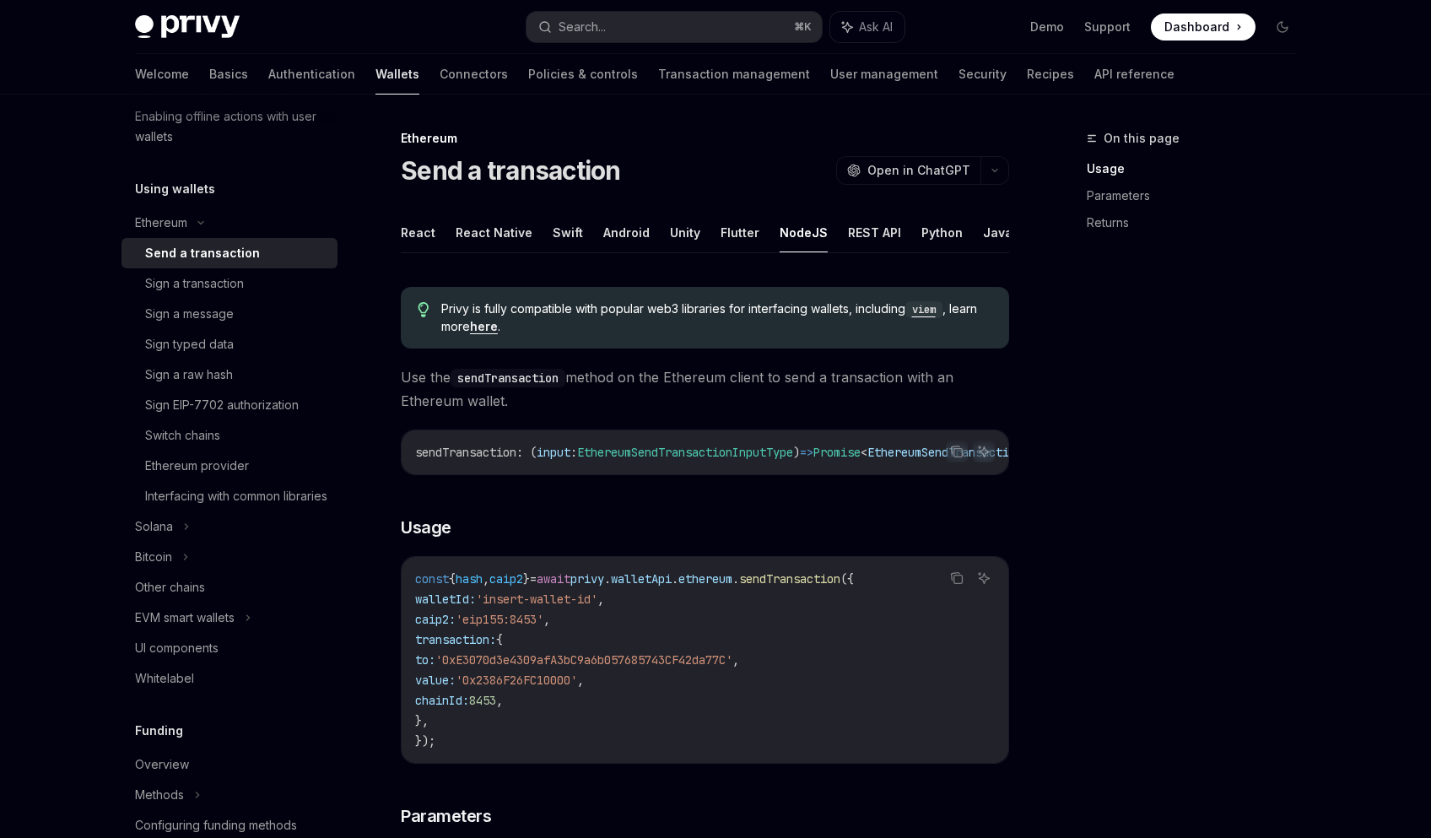
click at [930, 313] on code "viem" at bounding box center [923, 309] width 37 height 17
click at [477, 325] on link "here" at bounding box center [484, 326] width 28 height 15
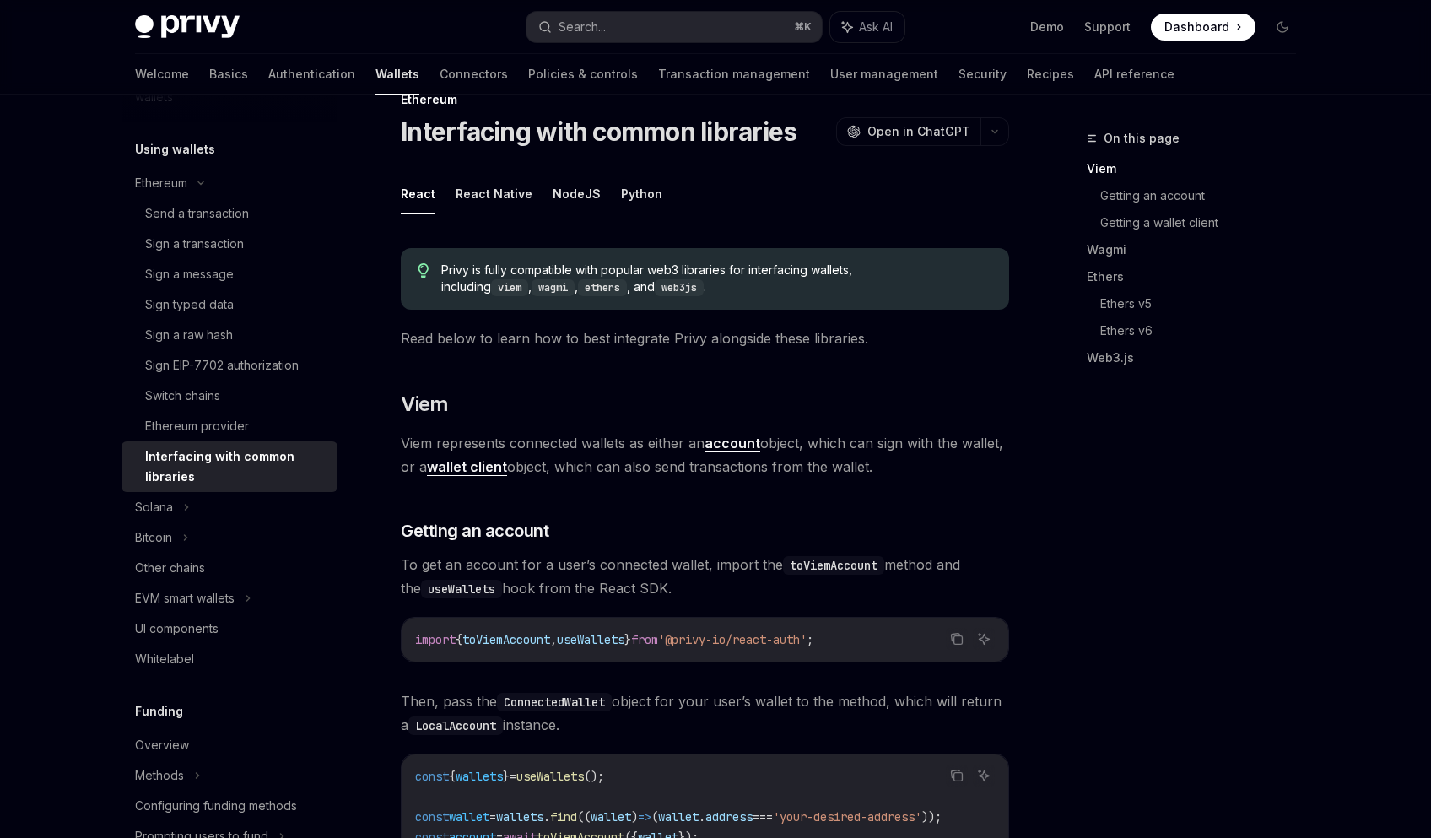
scroll to position [35, 0]
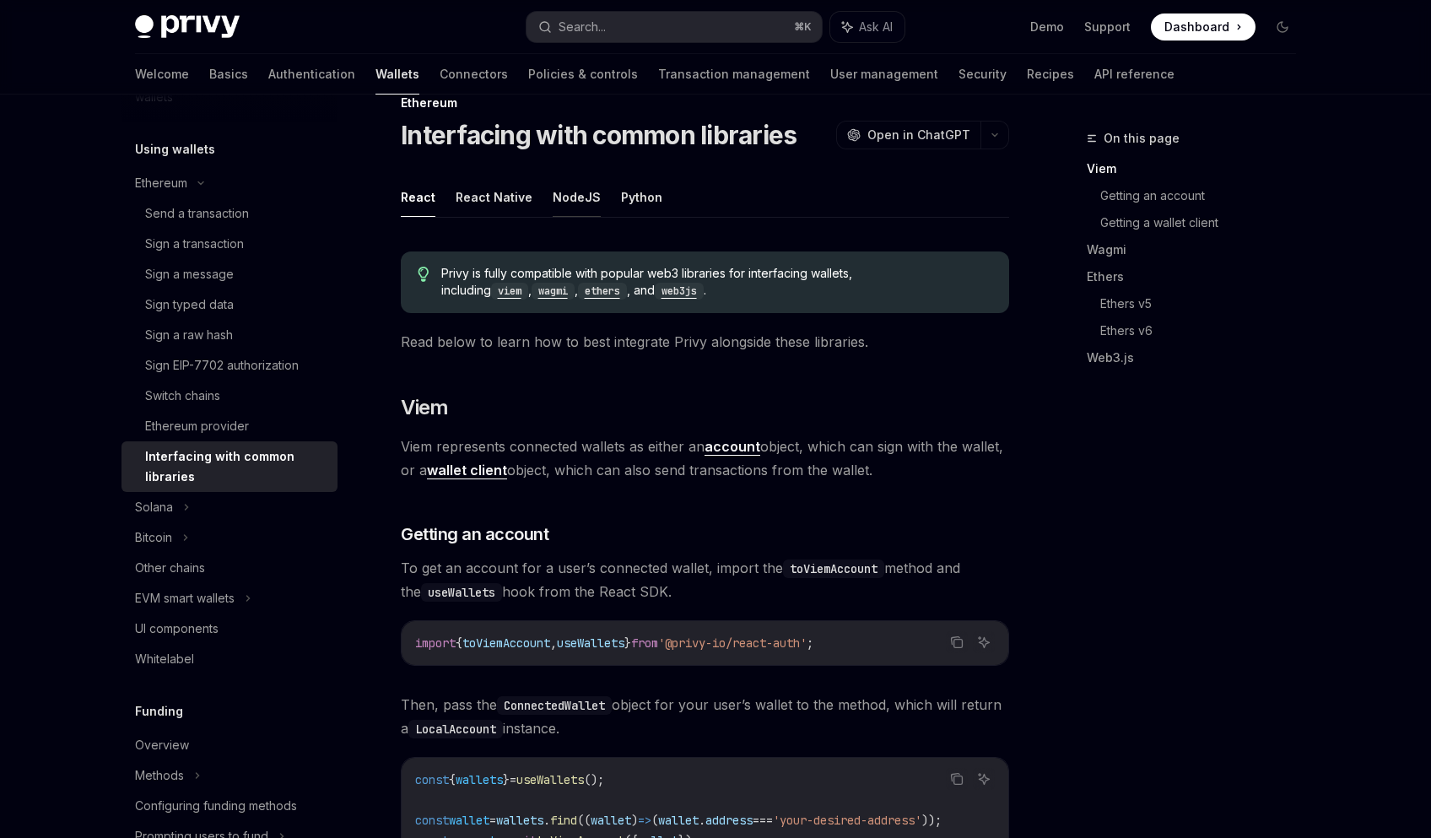
click at [564, 200] on button "NodeJS" at bounding box center [577, 197] width 48 height 40
type textarea "*"
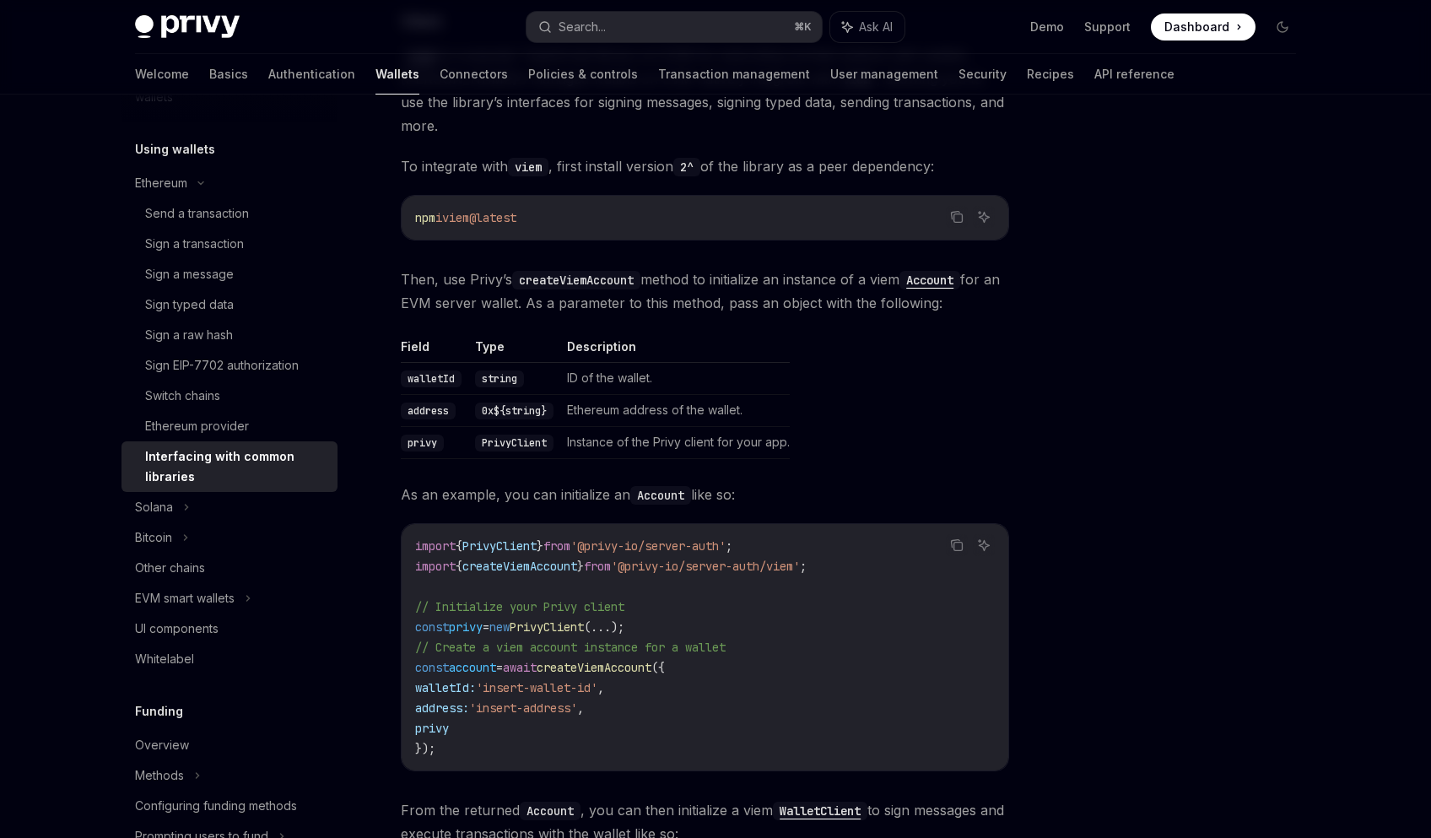
scroll to position [267, 0]
